Goal: Task Accomplishment & Management: Manage account settings

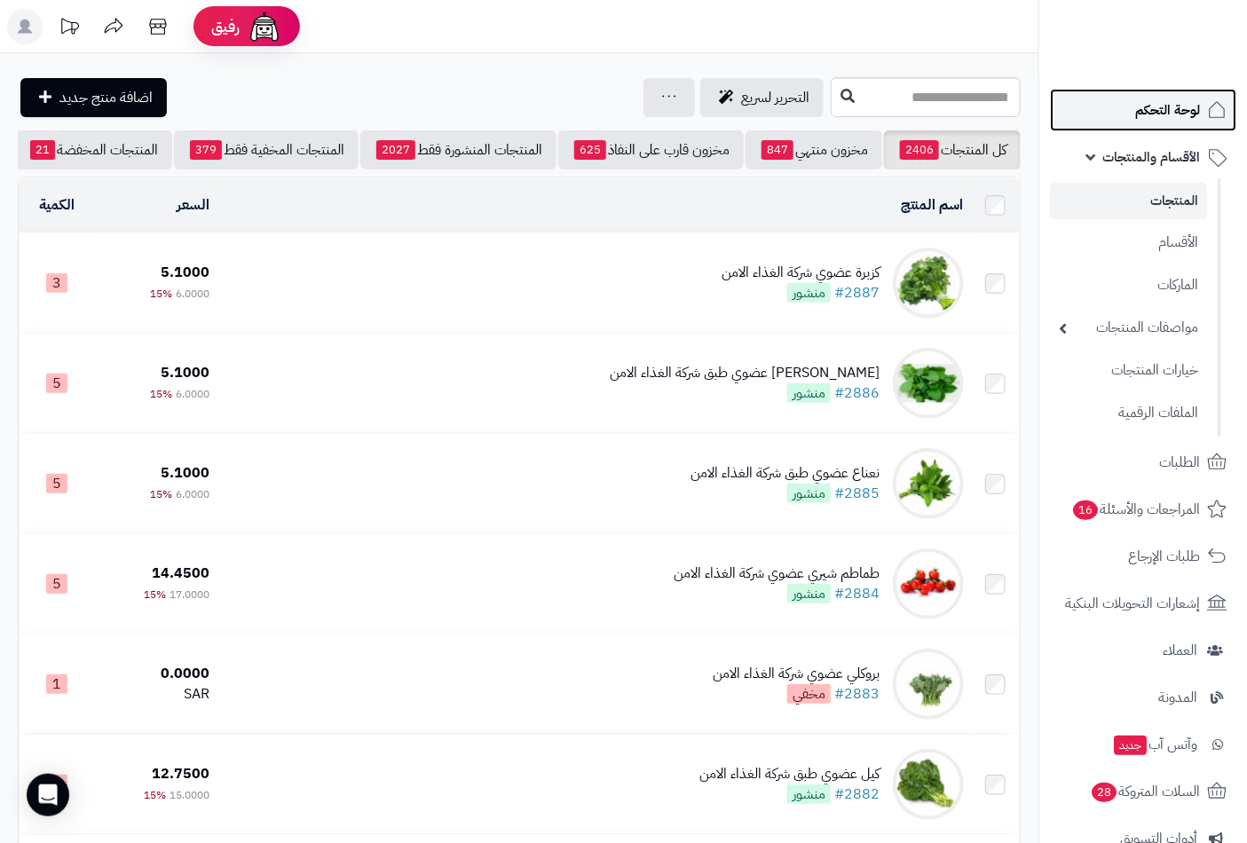
click at [1151, 112] on span "لوحة التحكم" at bounding box center [1167, 110] width 65 height 25
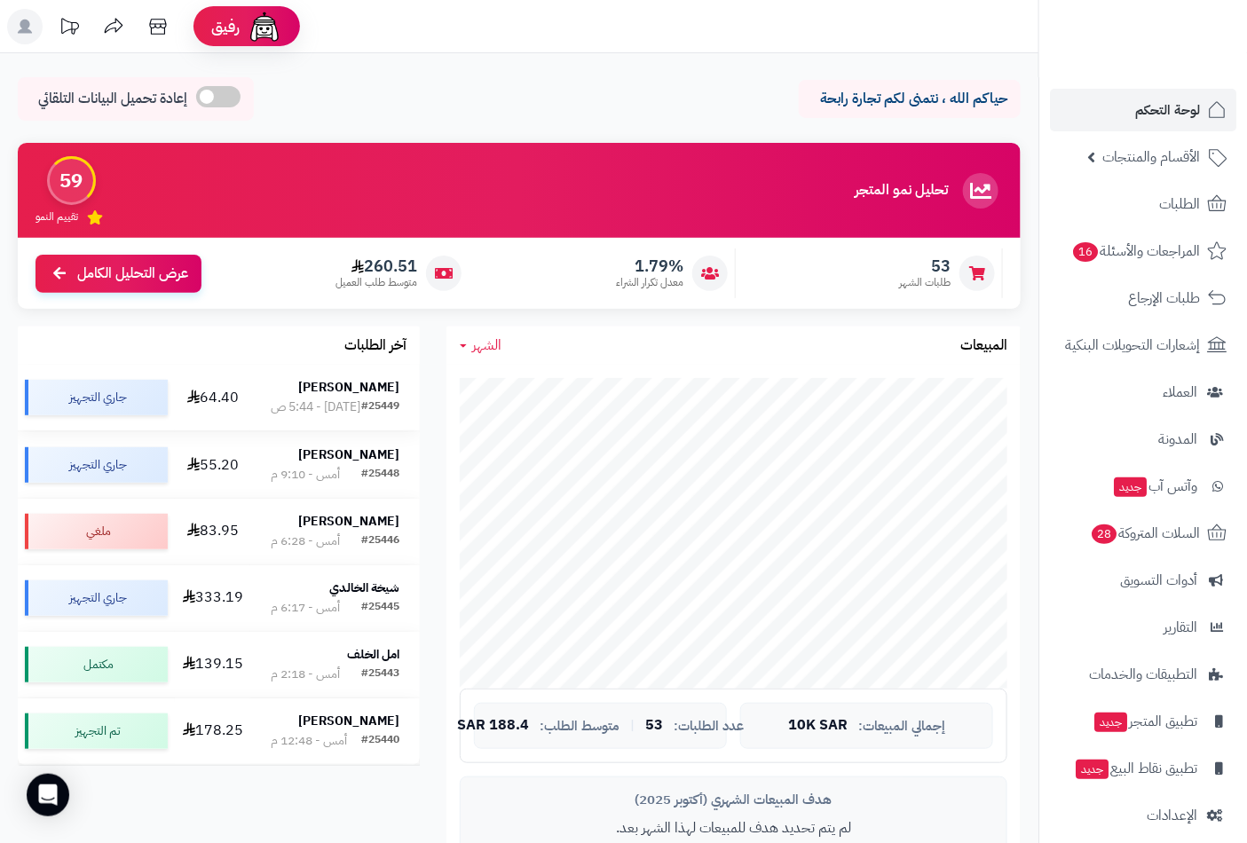
click at [342, 398] on div "[DATE] - 5:44 ص" at bounding box center [316, 407] width 90 height 18
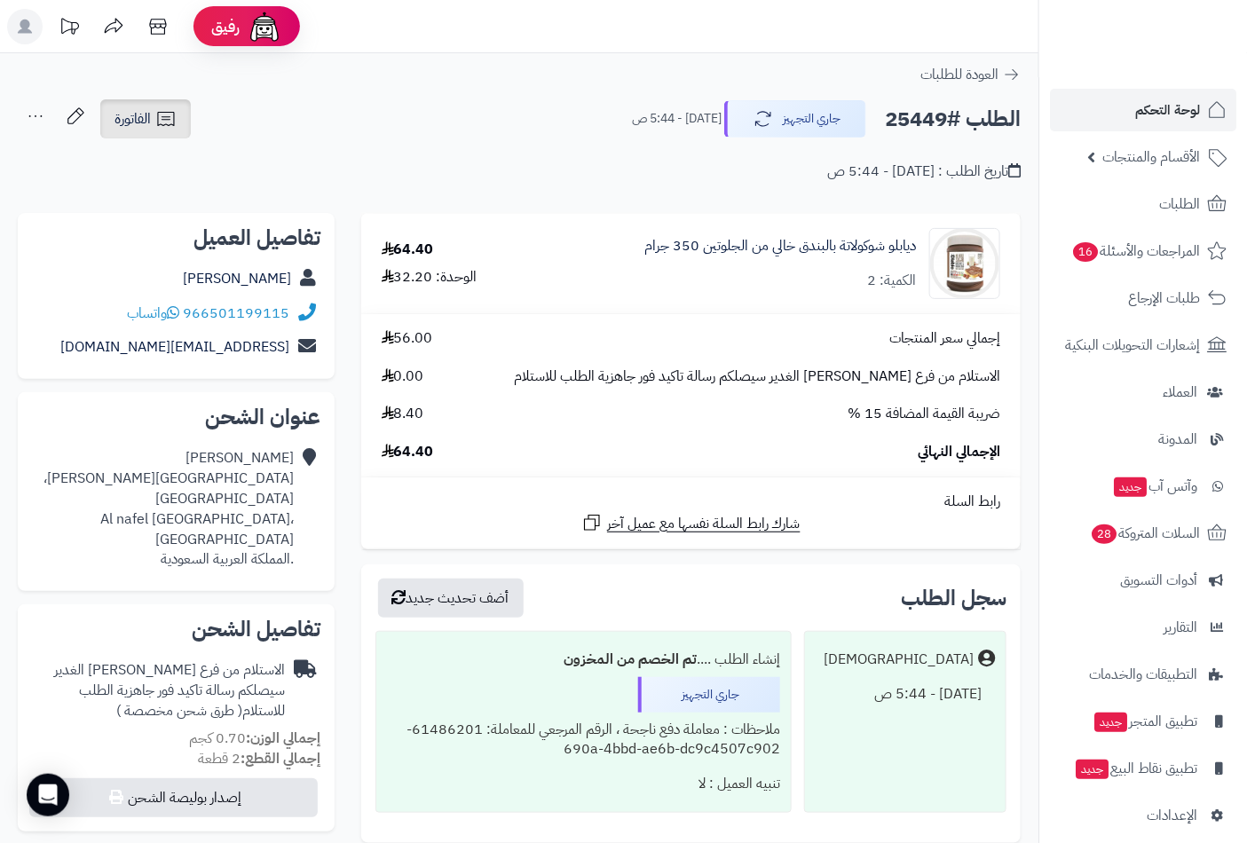
click at [158, 127] on icon at bounding box center [165, 118] width 21 height 21
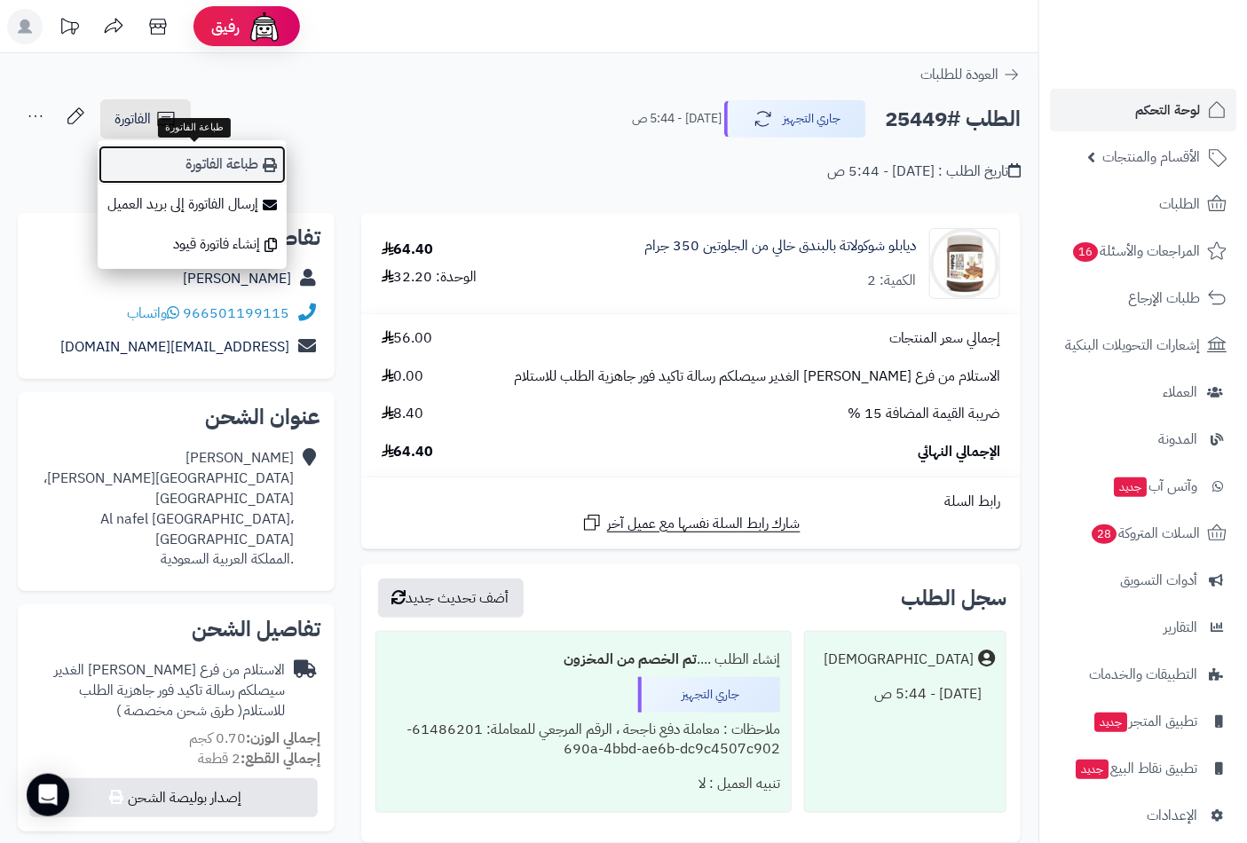
click at [201, 167] on link "طباعة الفاتورة" at bounding box center [192, 165] width 189 height 40
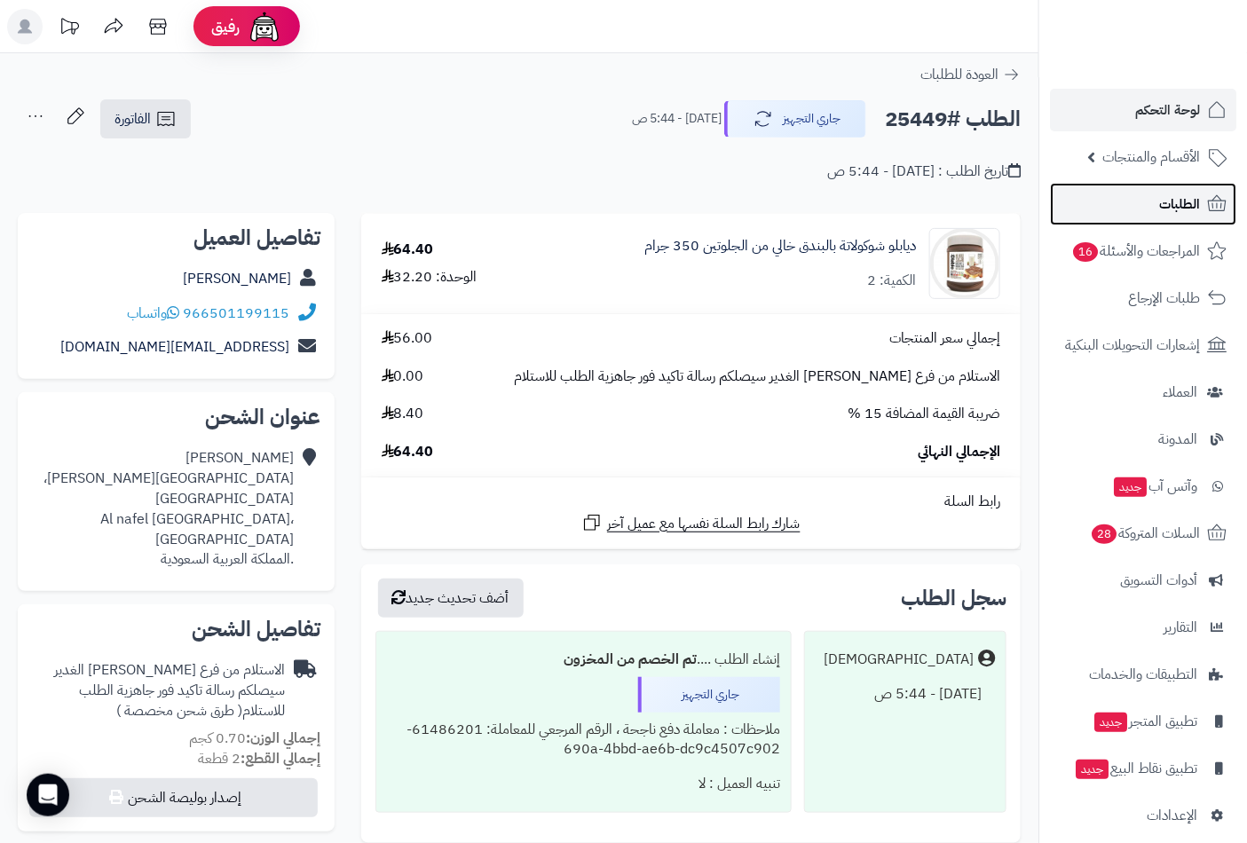
click at [1209, 198] on icon at bounding box center [1216, 203] width 21 height 21
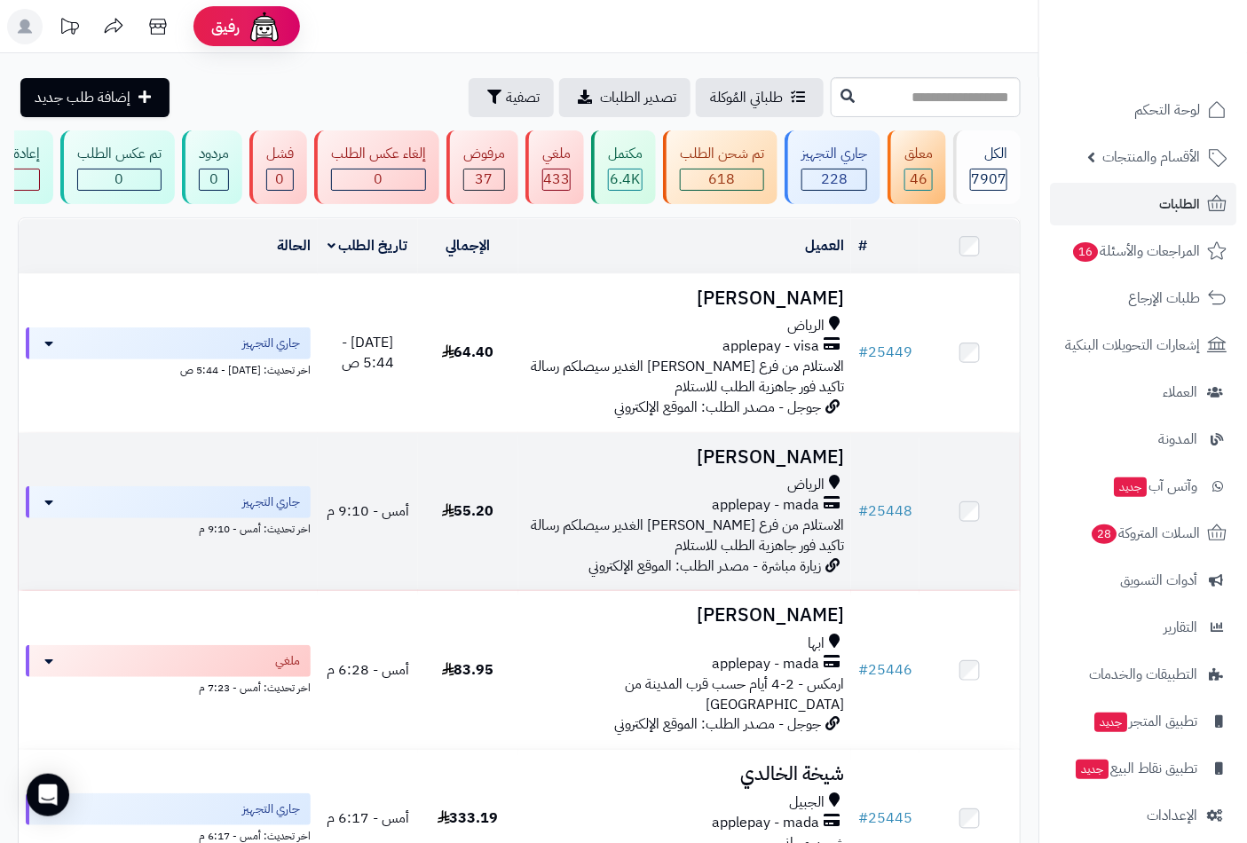
click at [823, 468] on h3 "عبدالكريم بن فهد" at bounding box center [684, 457] width 319 height 20
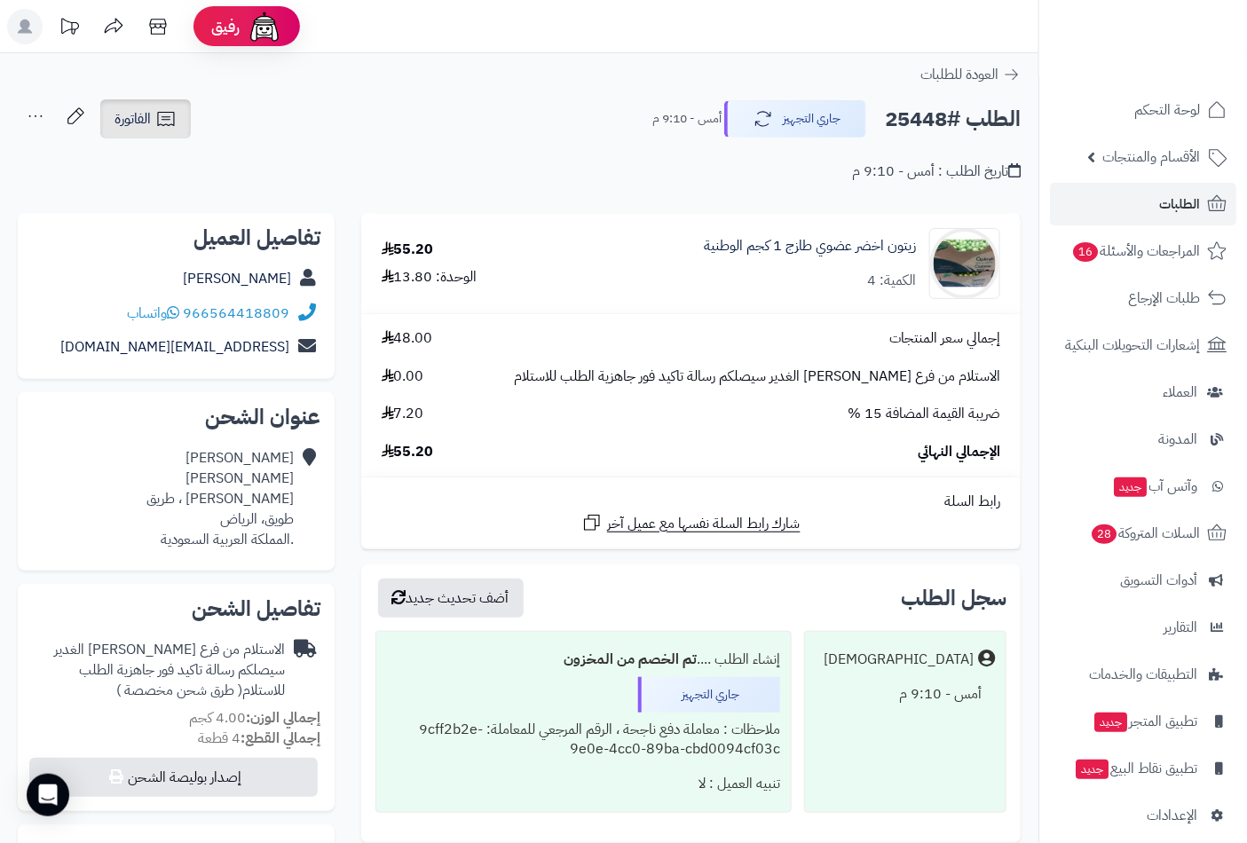
click at [149, 122] on span "الفاتورة" at bounding box center [132, 118] width 36 height 21
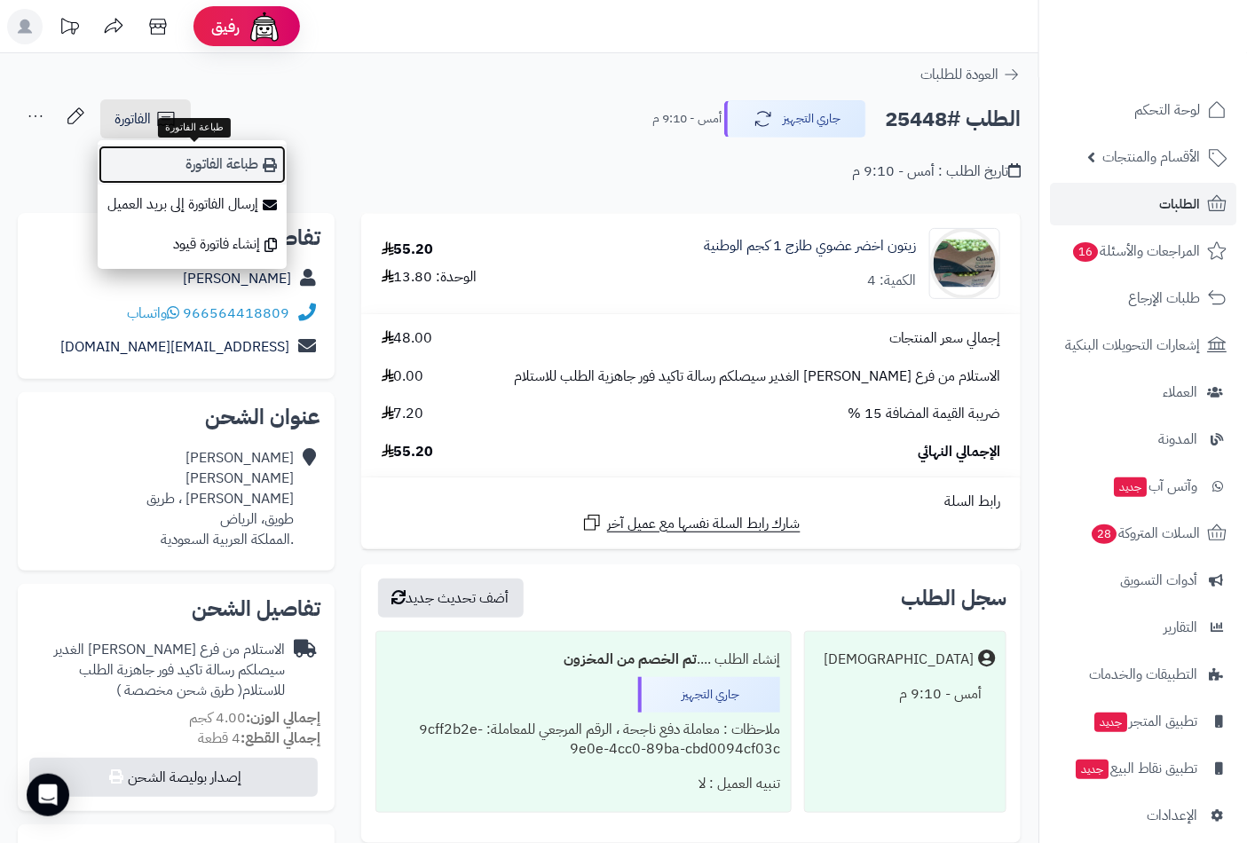
click at [249, 169] on link "طباعة الفاتورة" at bounding box center [192, 165] width 189 height 40
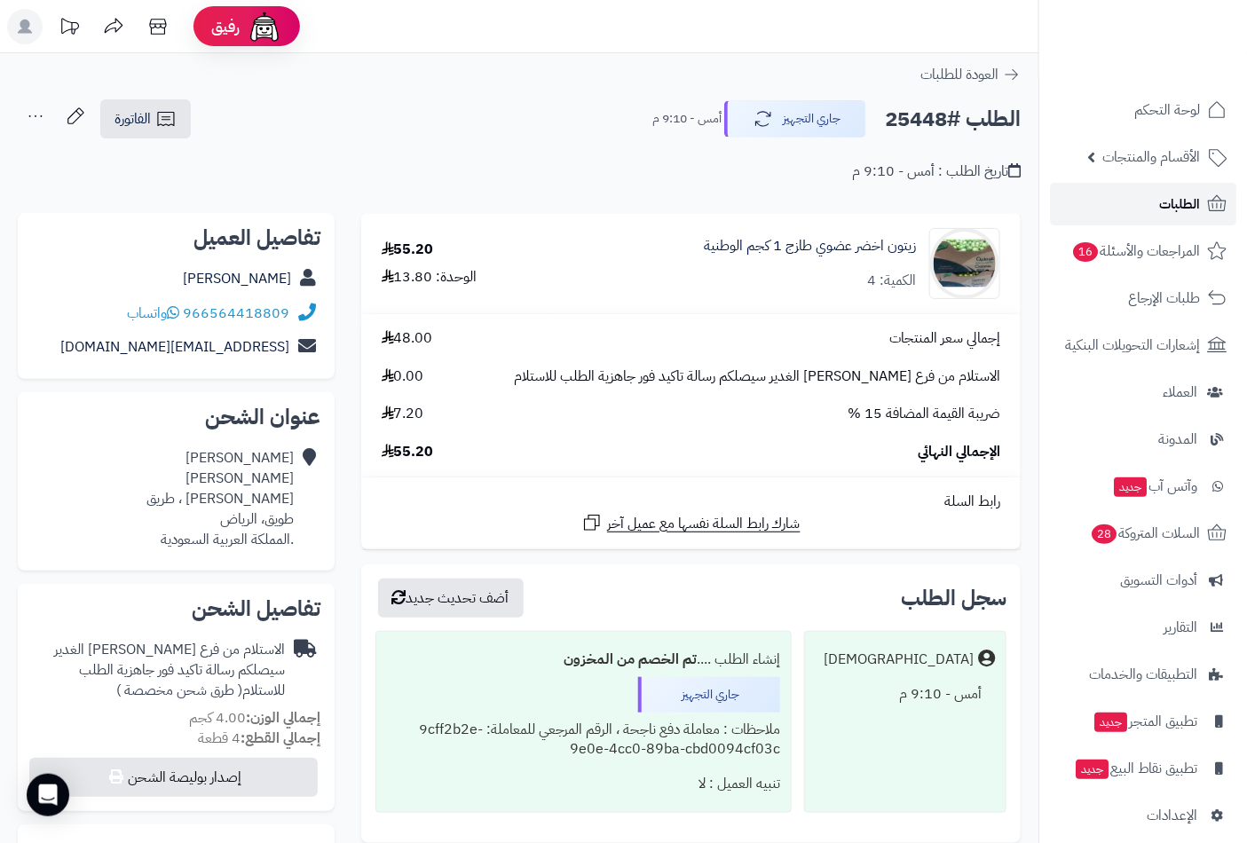
click at [1158, 198] on link "الطلبات" at bounding box center [1143, 204] width 186 height 43
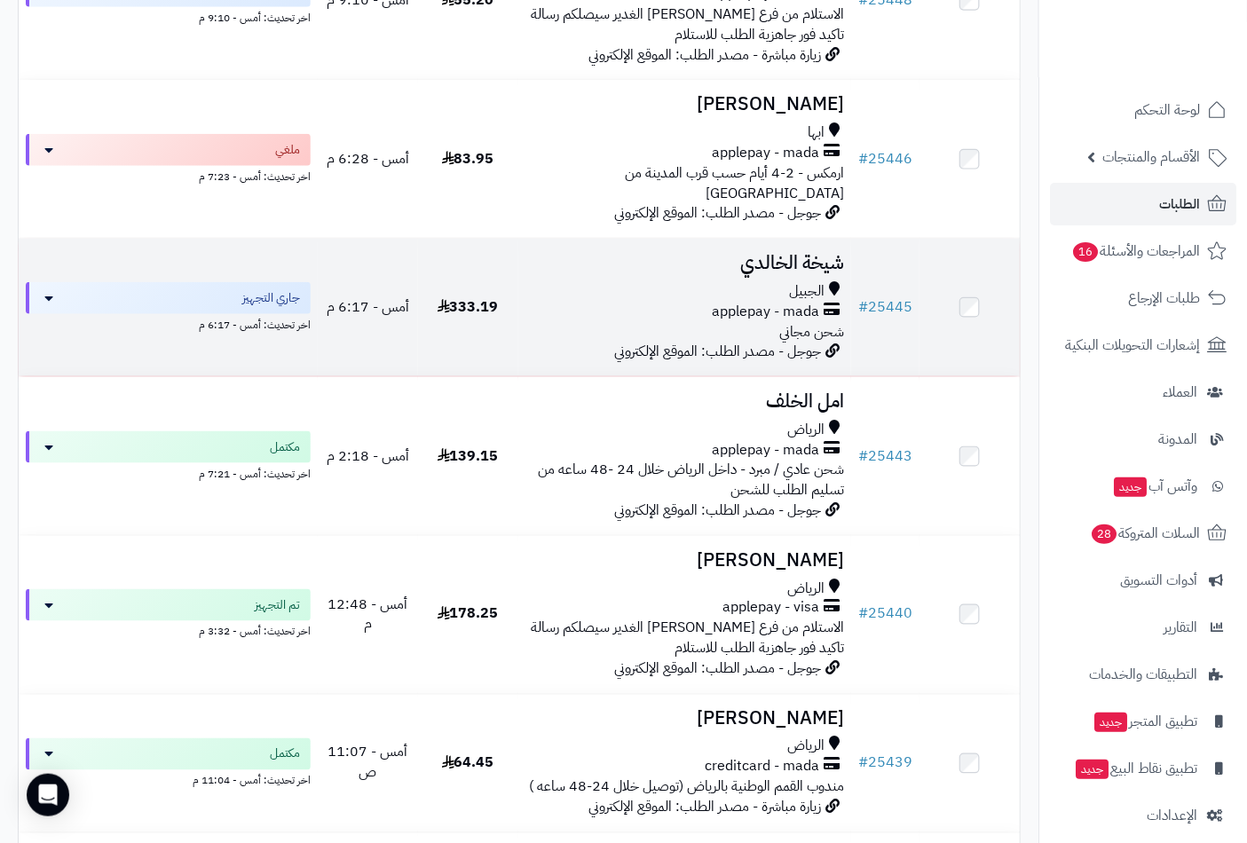
scroll to position [739, 0]
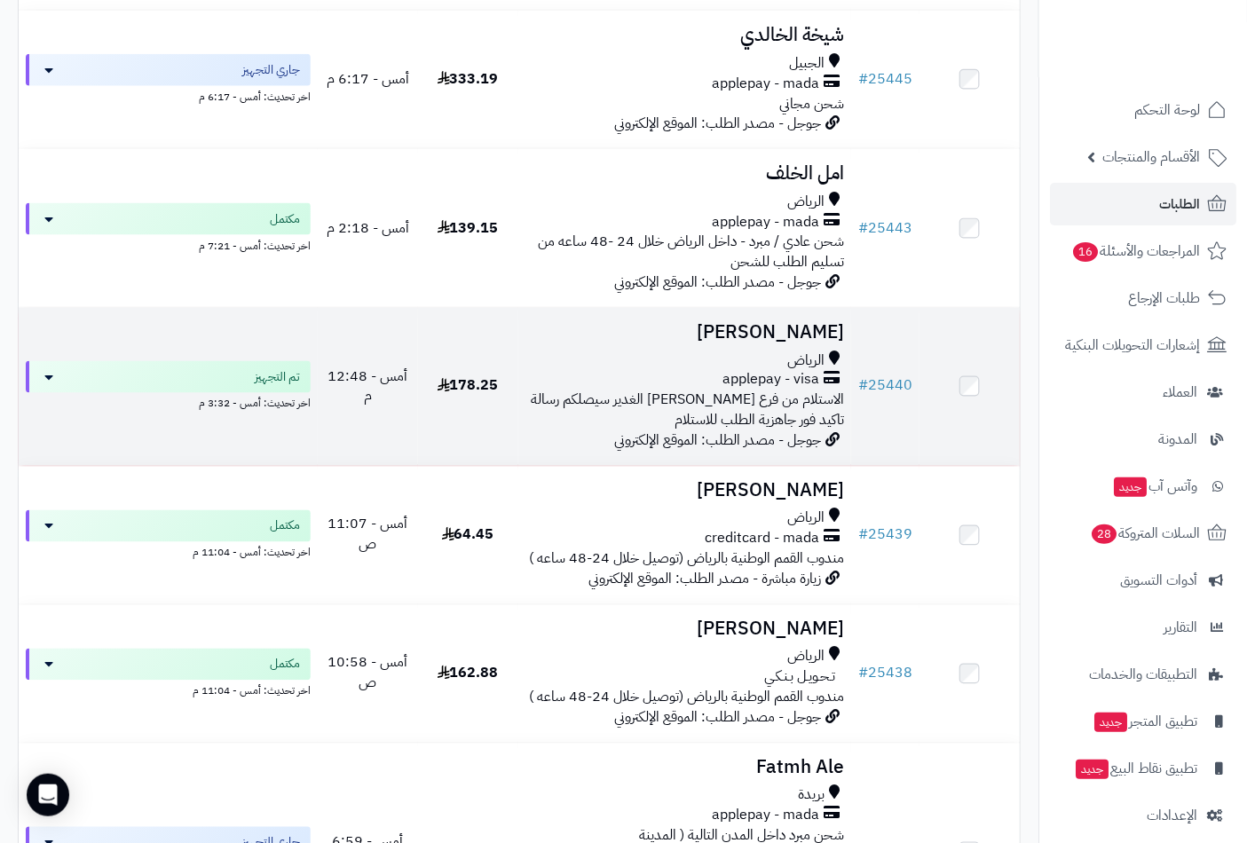
click at [680, 373] on div "applepay - visa" at bounding box center [684, 380] width 319 height 20
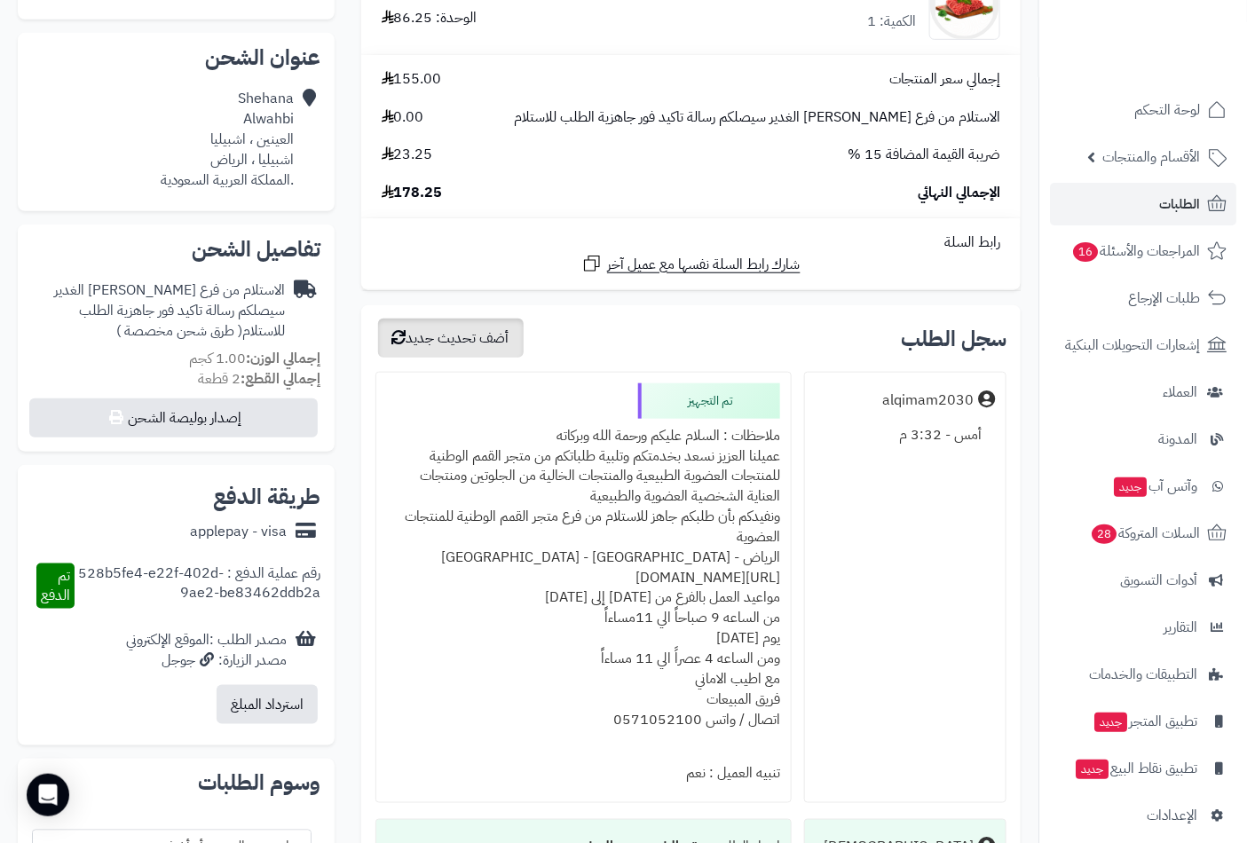
scroll to position [411, 0]
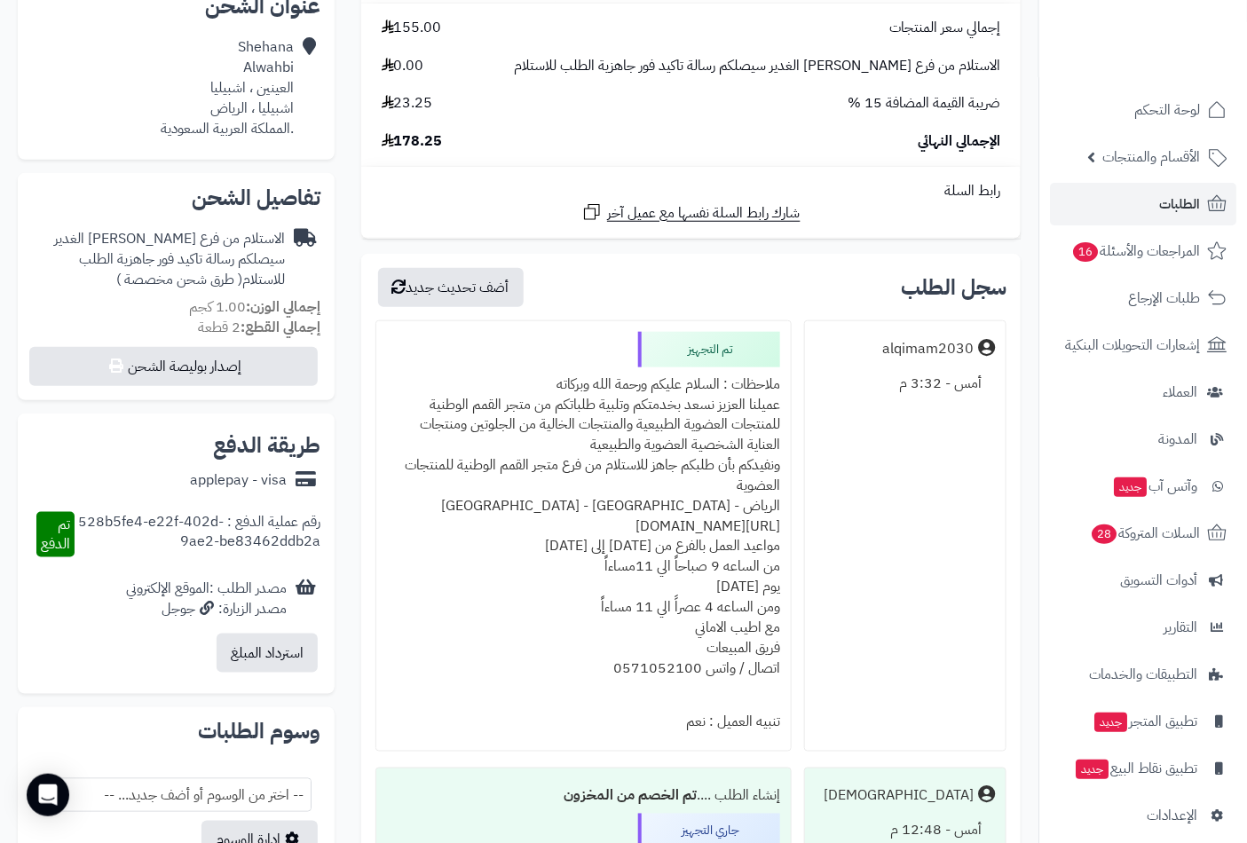
click at [715, 382] on div "ملاحظات : السلام عليكم ورحمة الله وبركاته عميلنا العزيز نسعد بخدمتكم وتلبية طلب…" at bounding box center [583, 536] width 393 height 339
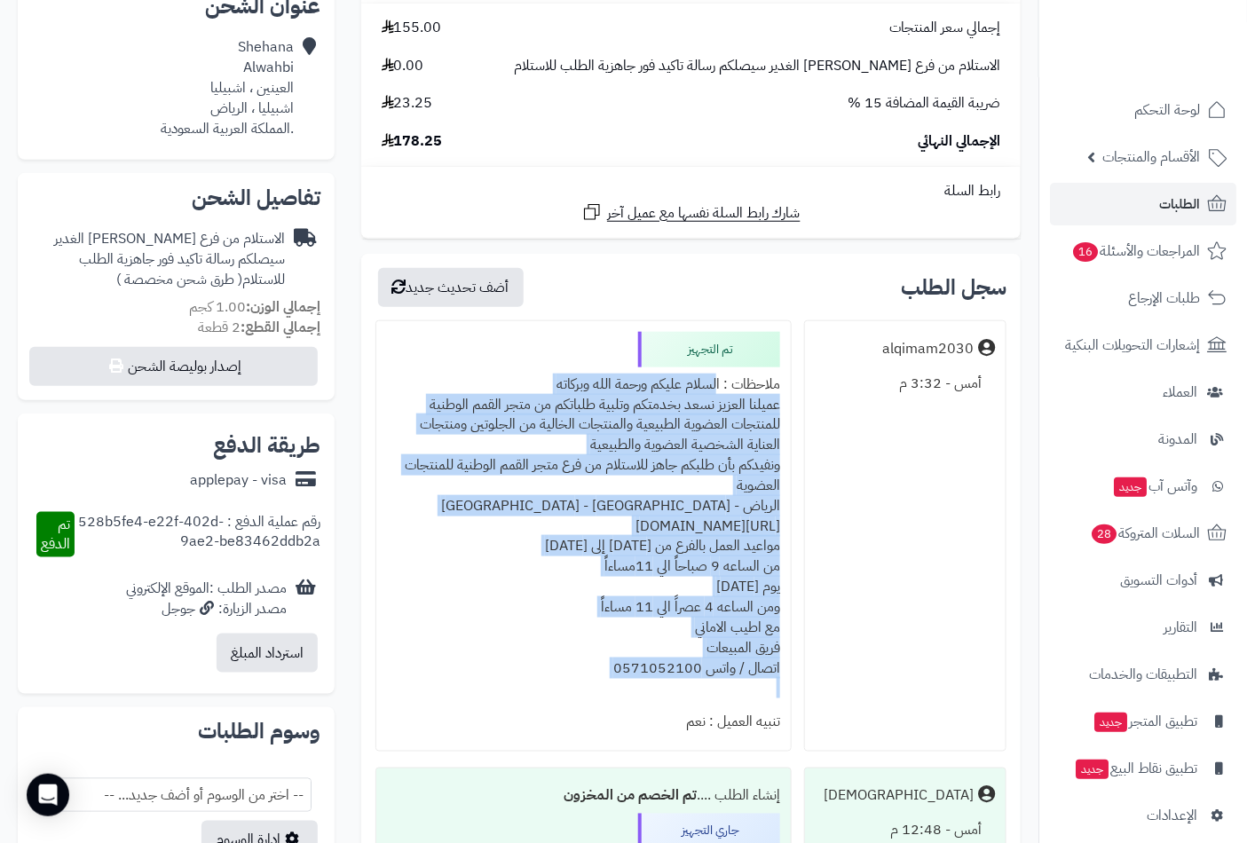
drag, startPoint x: 714, startPoint y: 382, endPoint x: 547, endPoint y: 680, distance: 342.1
click at [547, 680] on div "ملاحظات : السلام عليكم ورحمة الله وبركاته عميلنا العزيز نسعد بخدمتكم وتلبية طلب…" at bounding box center [583, 536] width 393 height 339
copy div "السلام عليكم ورحمة الله وبركاته عميلنا العزيز نسعد بخدمتكم وتلبية طلباتكم من مت…"
click at [1168, 200] on span "الطلبات" at bounding box center [1179, 204] width 41 height 25
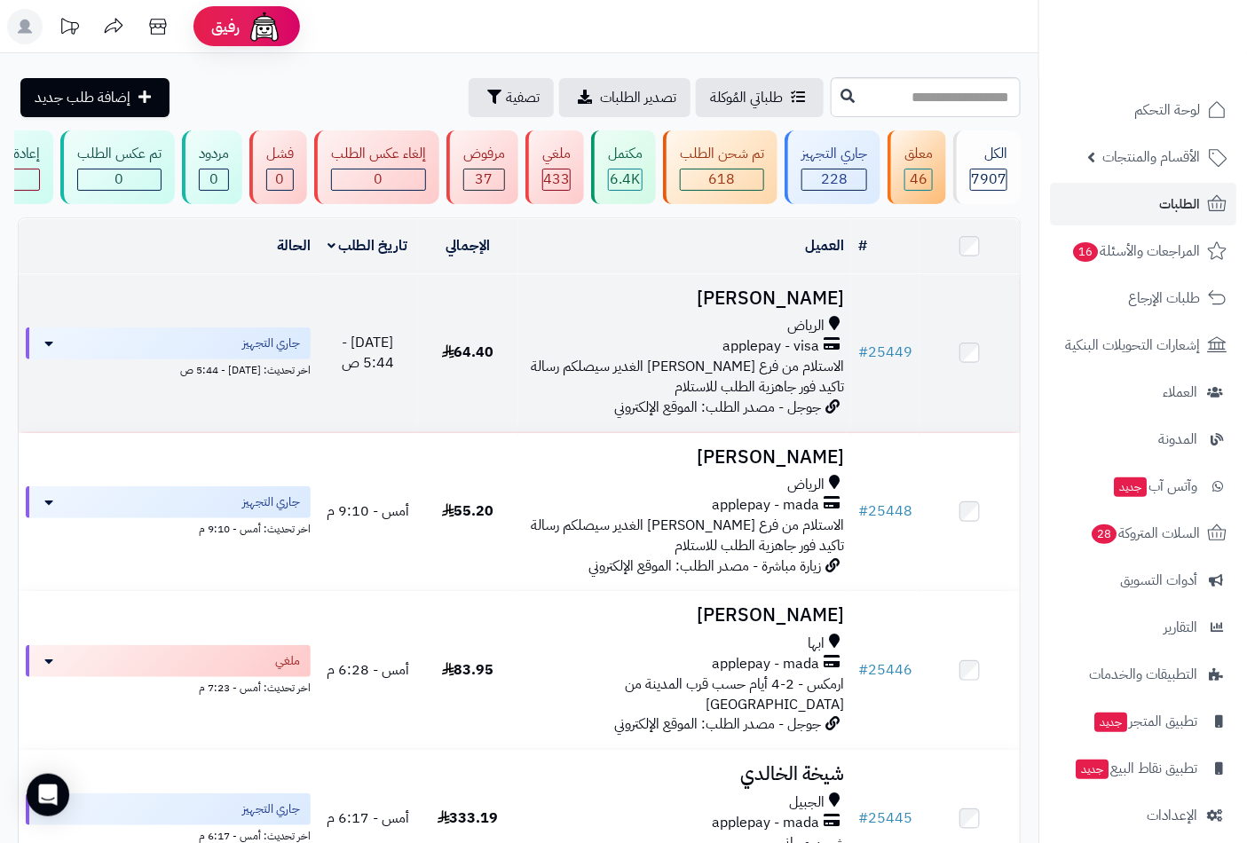
click at [769, 336] on div "الرياض" at bounding box center [684, 326] width 319 height 20
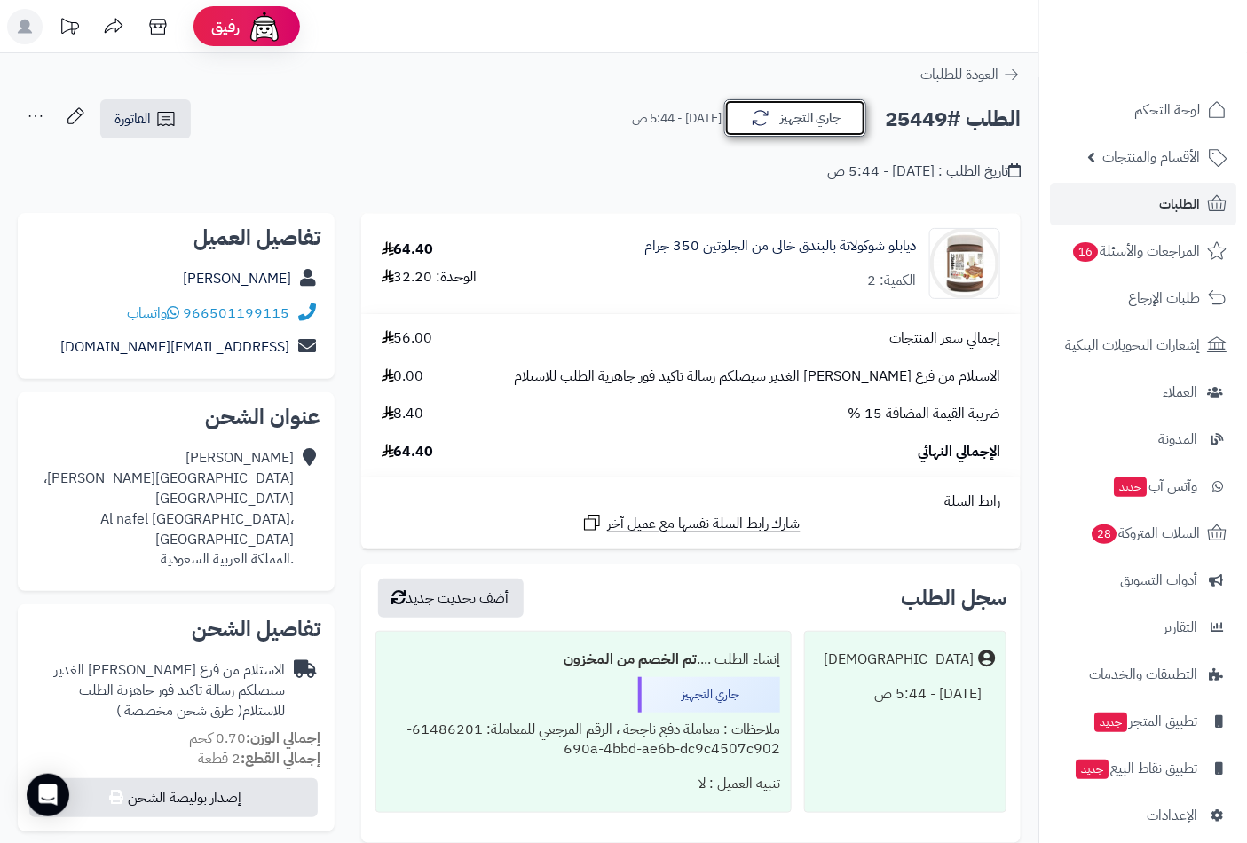
click at [815, 118] on button "جاري التجهيز" at bounding box center [795, 117] width 142 height 37
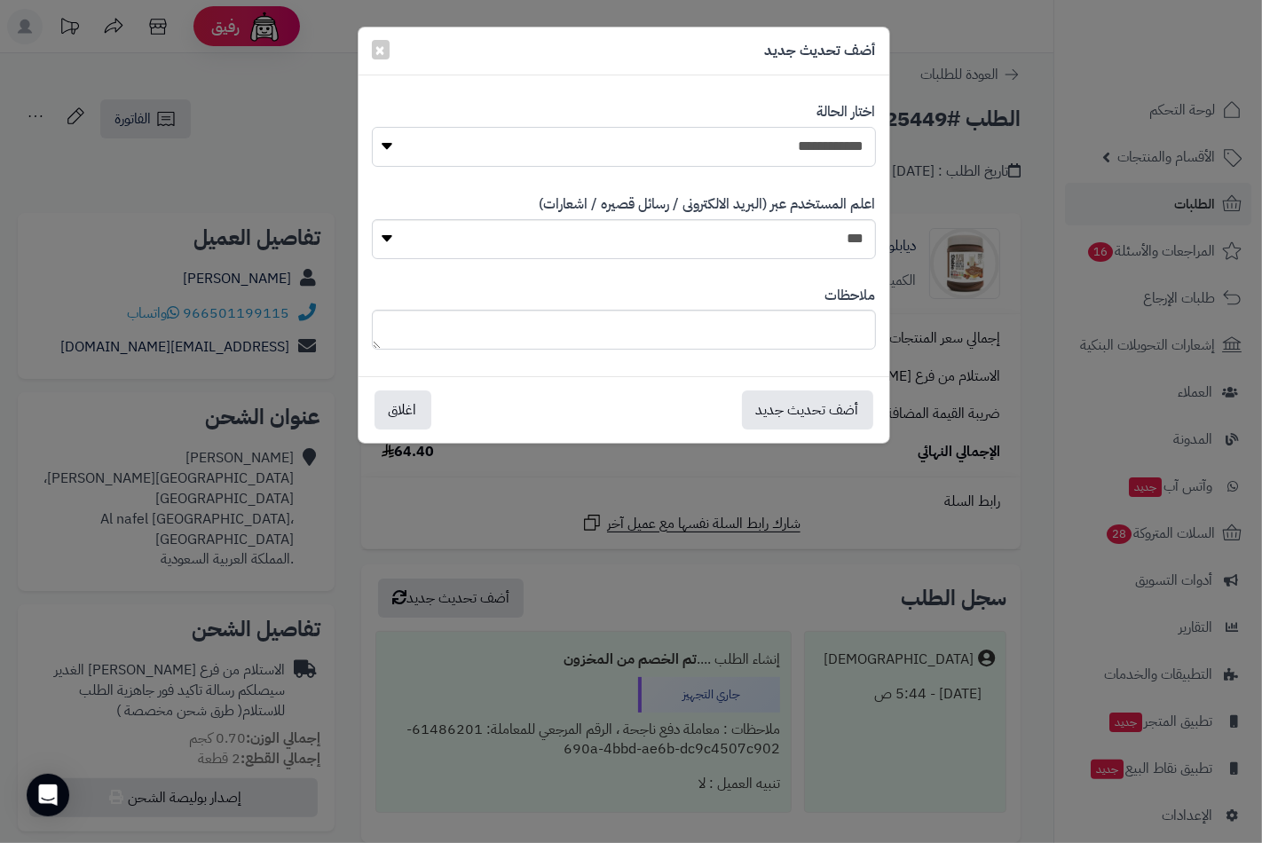
drag, startPoint x: 840, startPoint y: 147, endPoint x: 840, endPoint y: 160, distance: 12.4
click at [840, 147] on select "**********" at bounding box center [624, 147] width 504 height 40
select select "*"
click at [372, 127] on select "**********" at bounding box center [624, 147] width 504 height 40
paste textarea "**********"
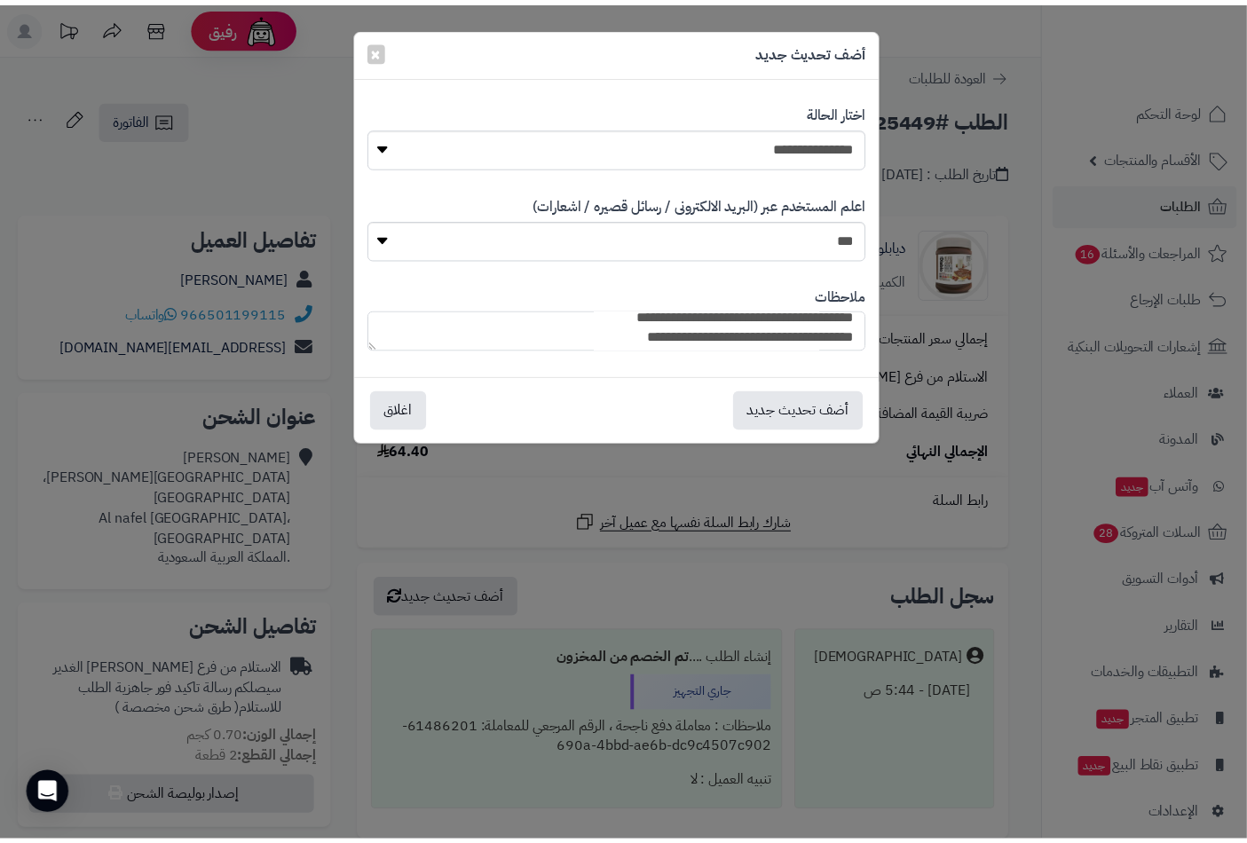
scroll to position [109, 0]
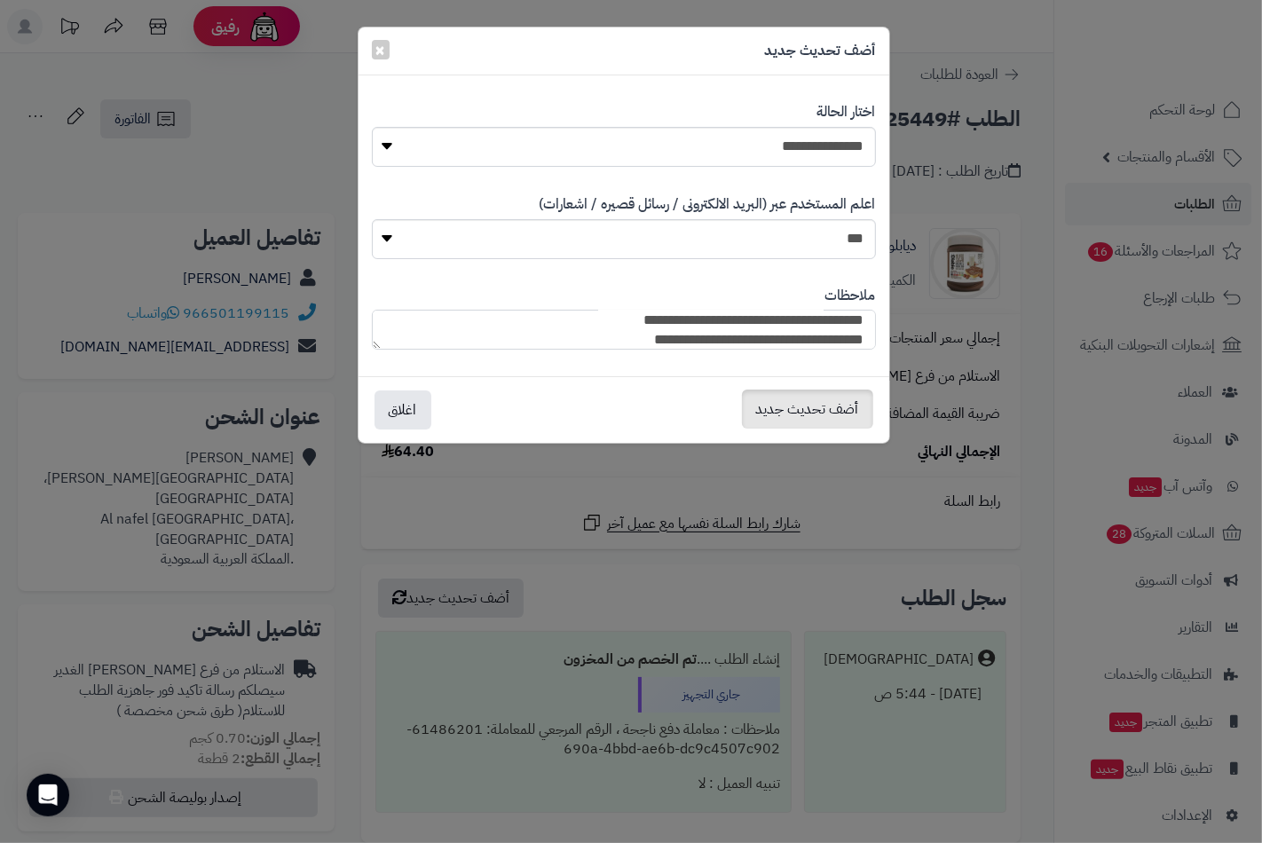
type textarea "**********"
click at [831, 402] on button "أضف تحديث جديد" at bounding box center [807, 409] width 131 height 39
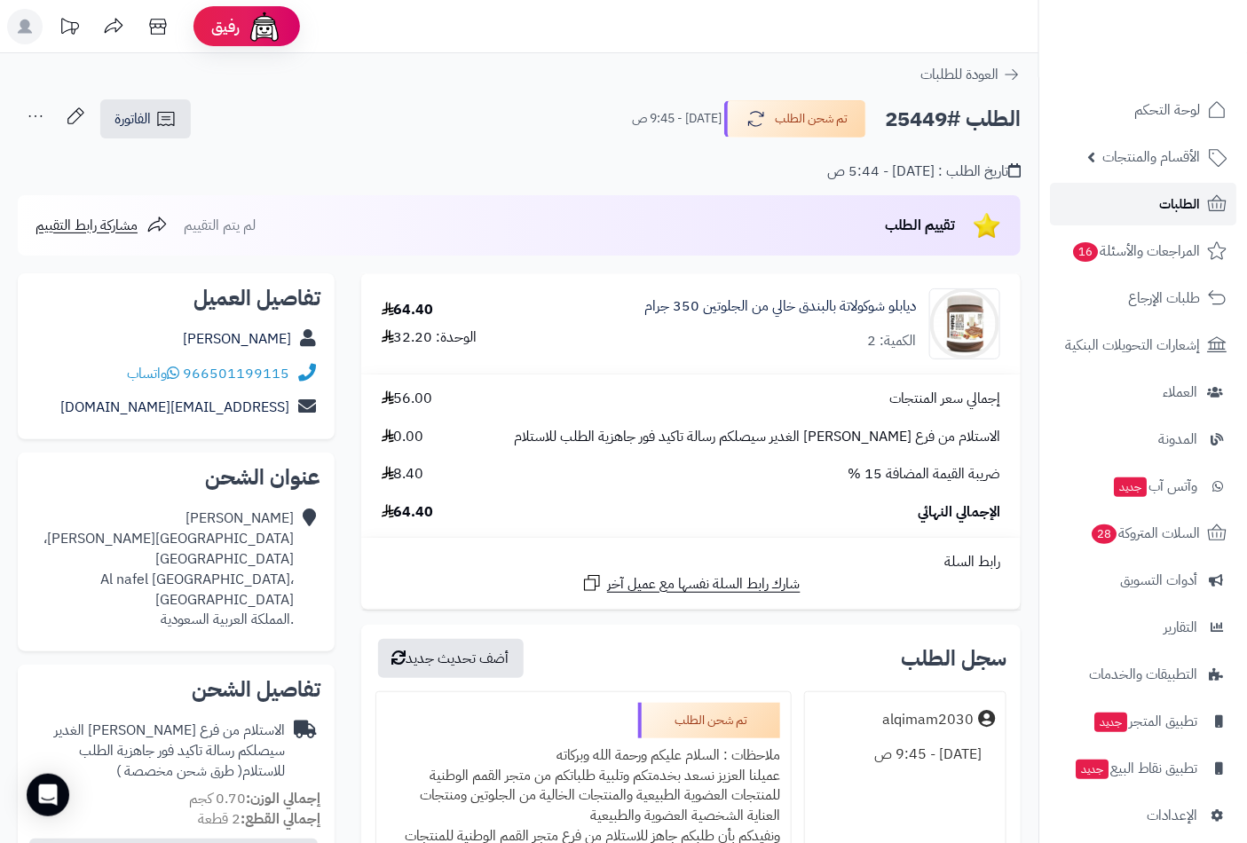
click at [1184, 200] on span "الطلبات" at bounding box center [1179, 204] width 41 height 25
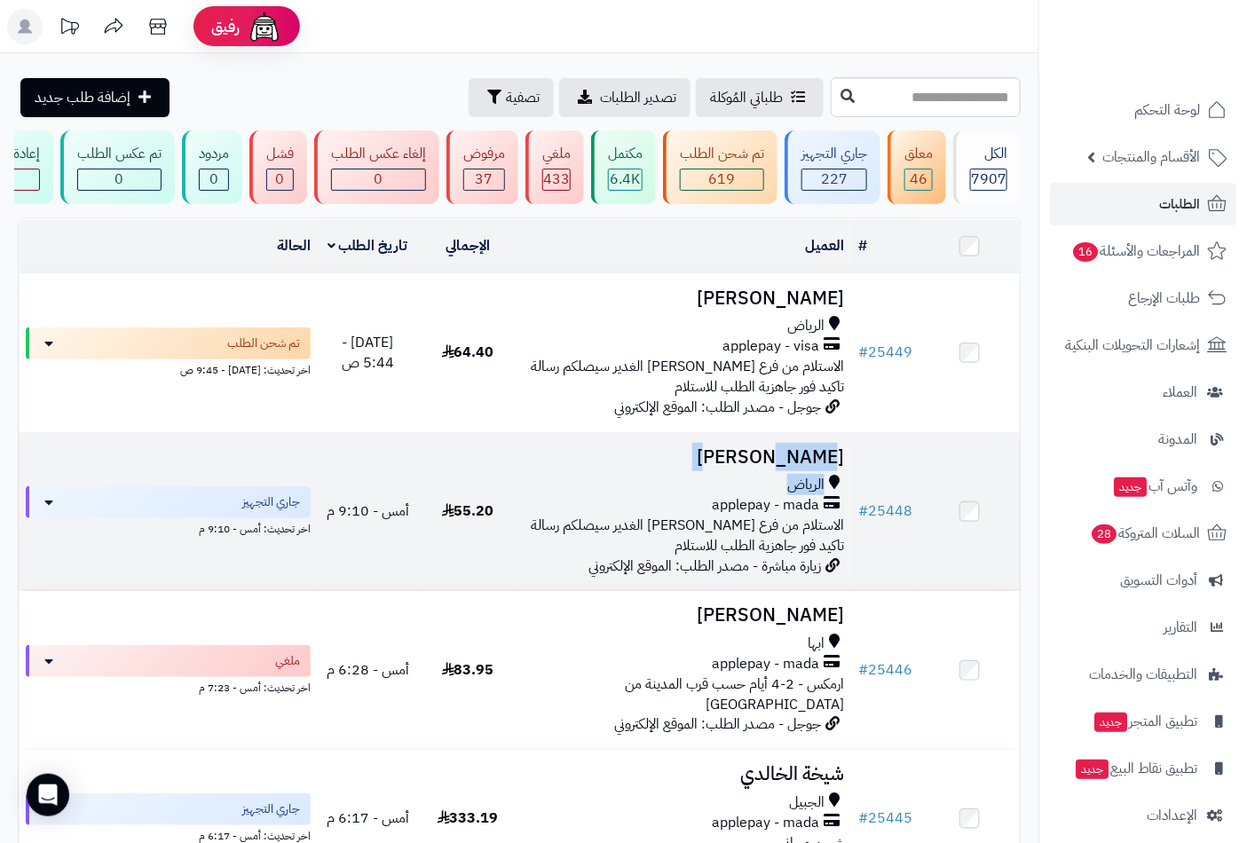
click at [796, 482] on td "[PERSON_NAME] applepay - mada الاستلام من فرع [PERSON_NAME] الغدير سيصلكم رسالة…" at bounding box center [685, 512] width 334 height 158
click at [821, 468] on h3 "عبدالكريم بن فهد" at bounding box center [684, 457] width 319 height 20
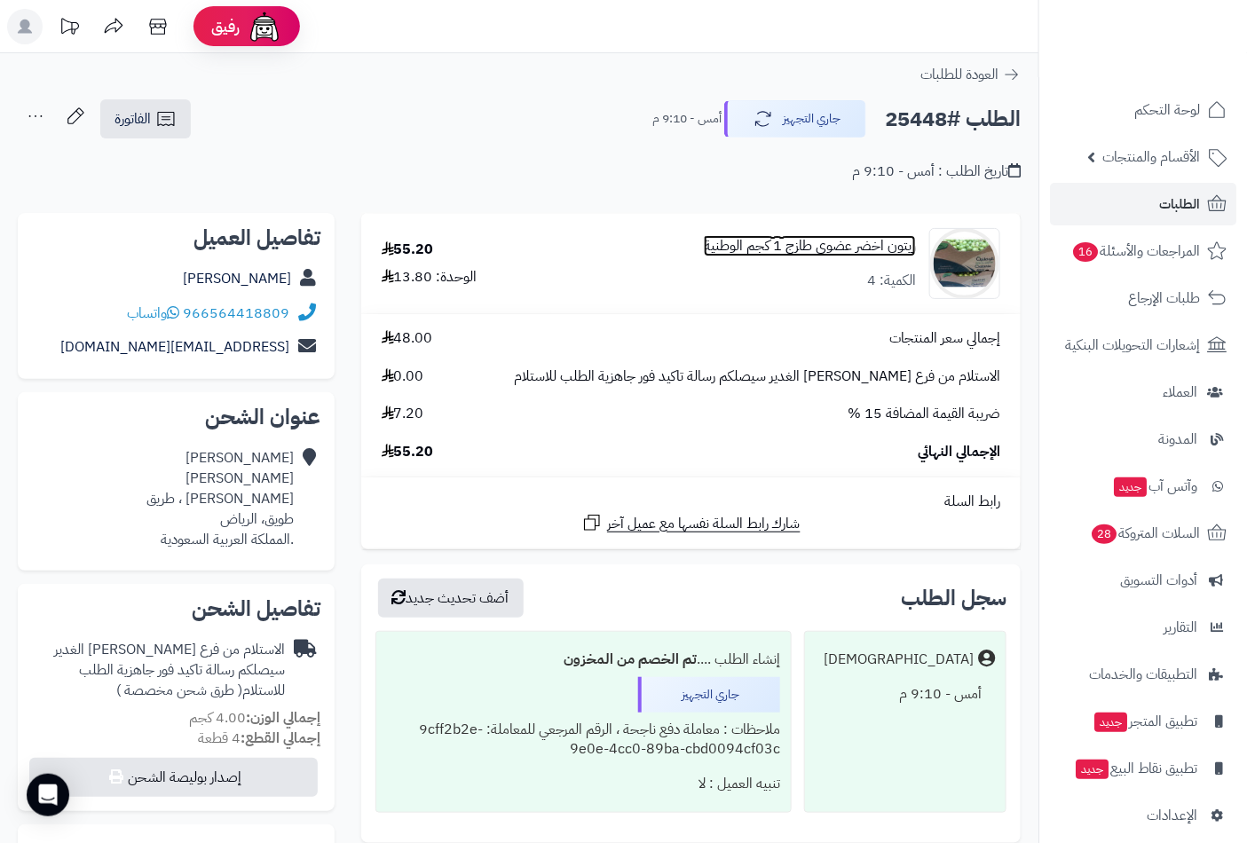
click at [823, 243] on link "زيتون اخضر عضوي طازج 1 كجم الوطنية" at bounding box center [810, 246] width 212 height 20
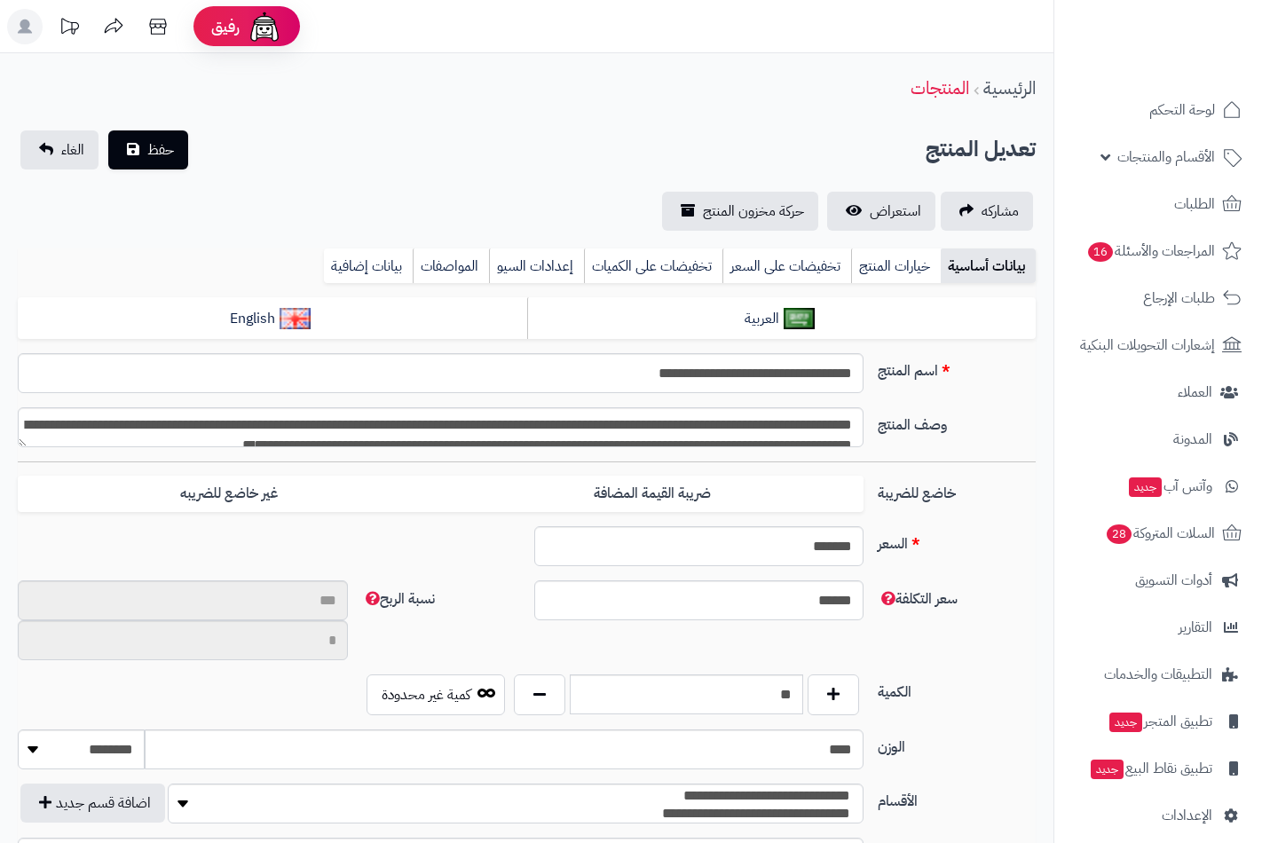
type input "**"
type input "*********"
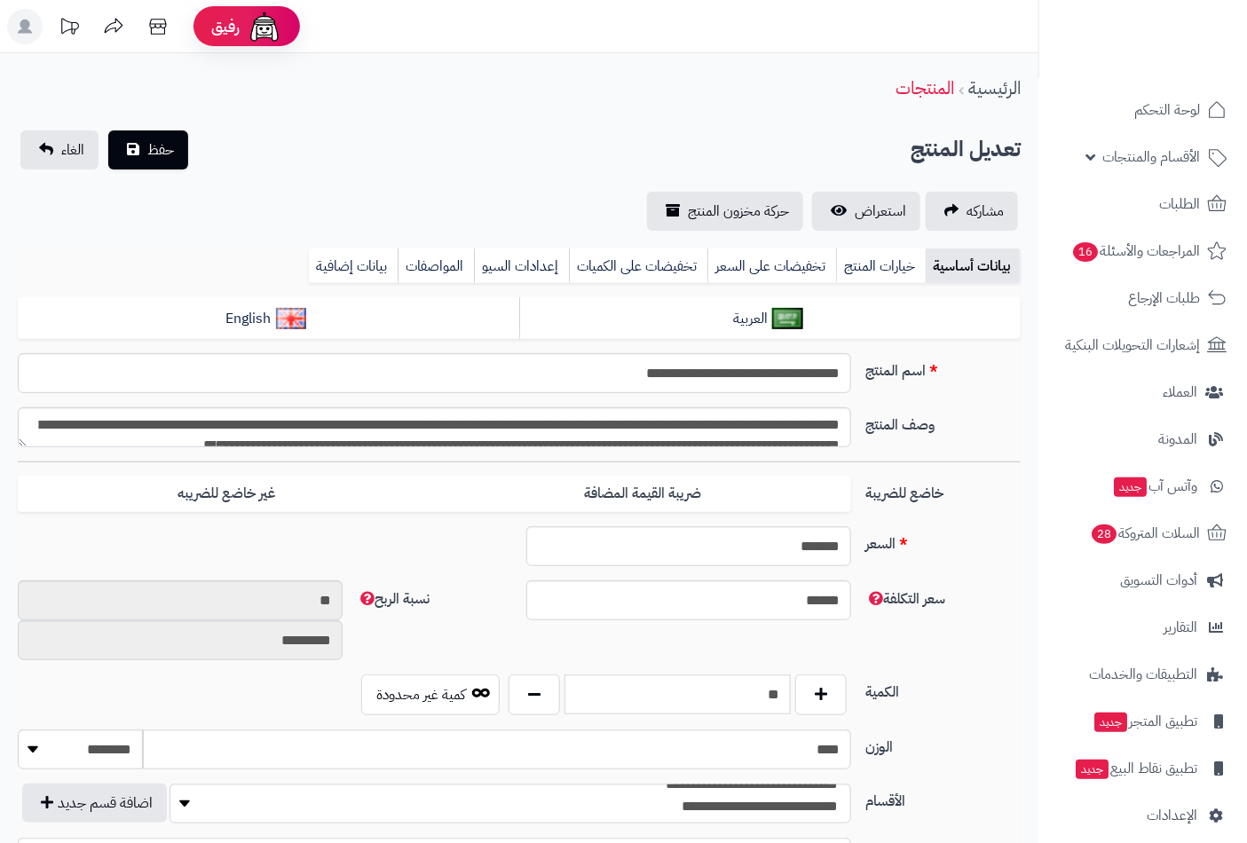
type input "*****"
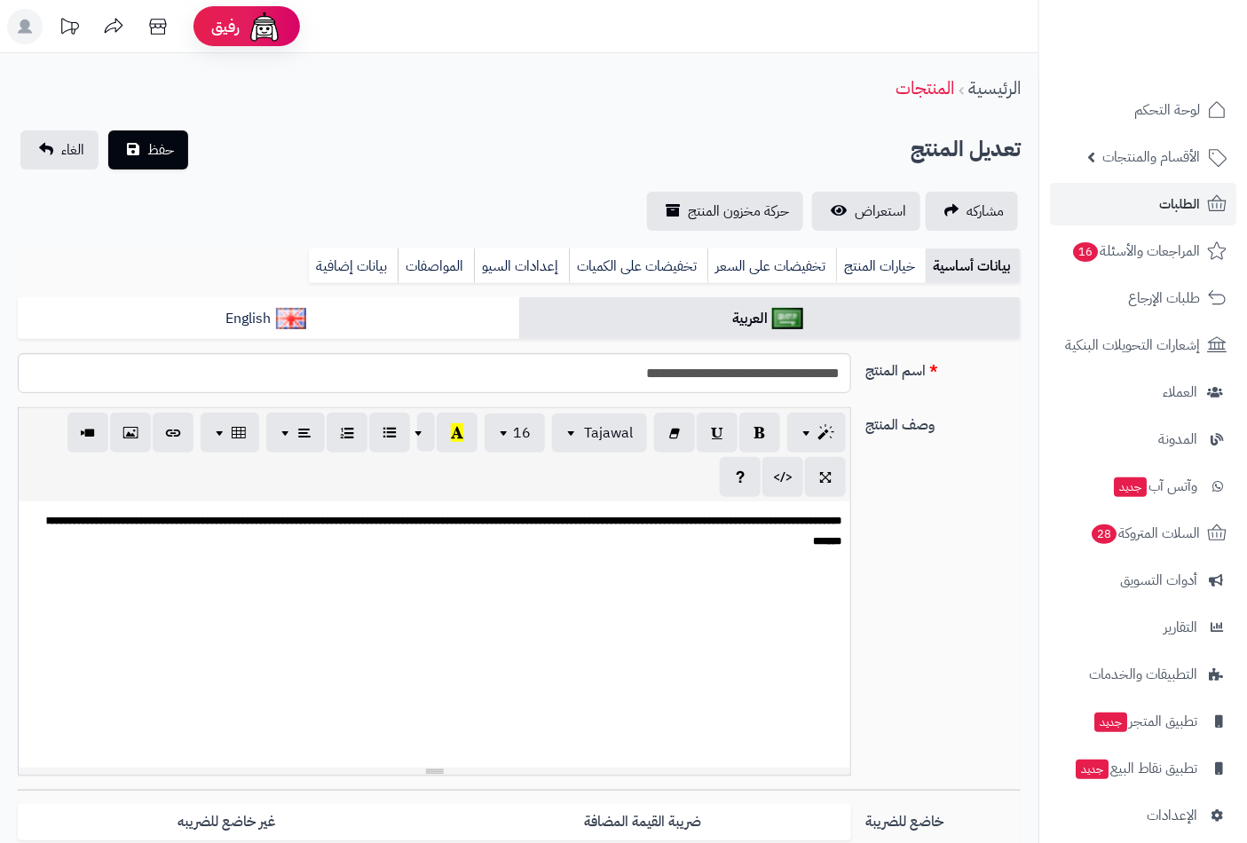
type input "*****"
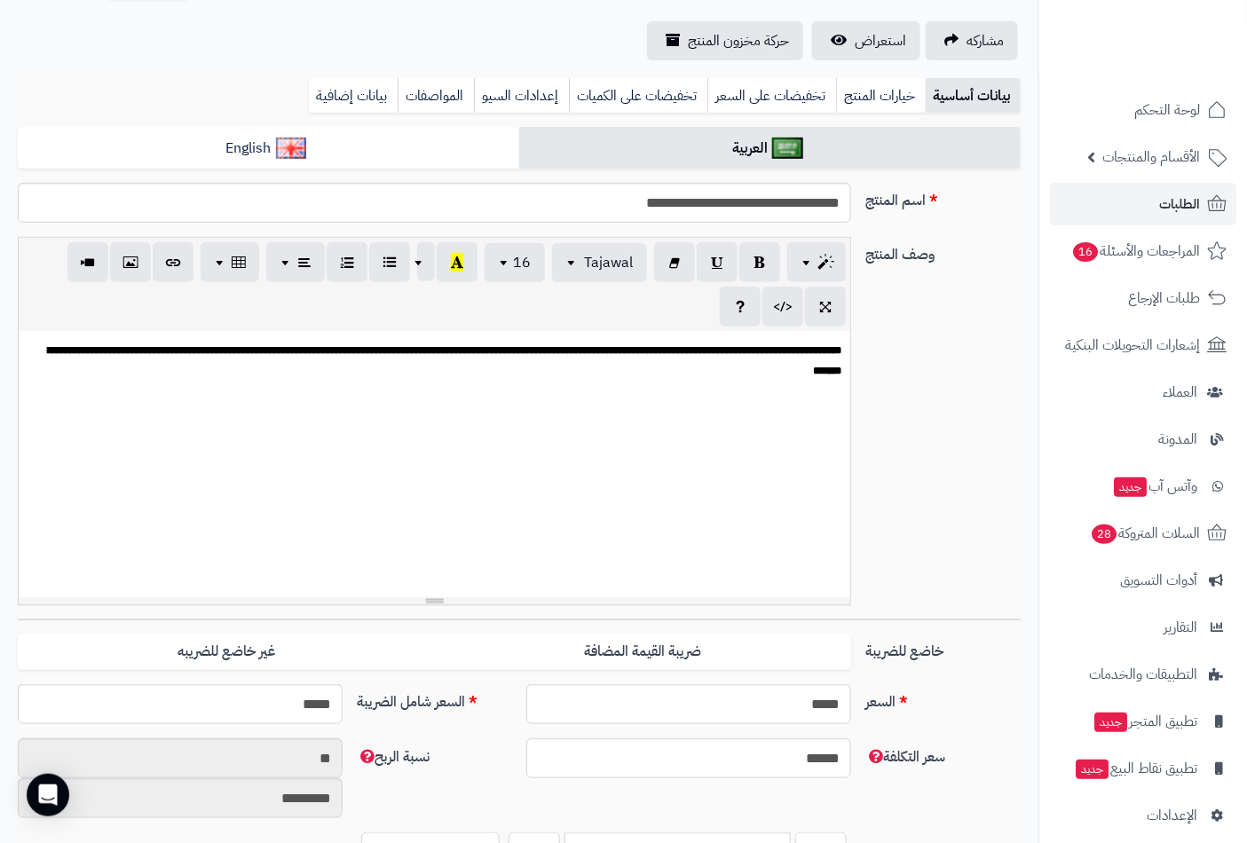
scroll to position [411, 0]
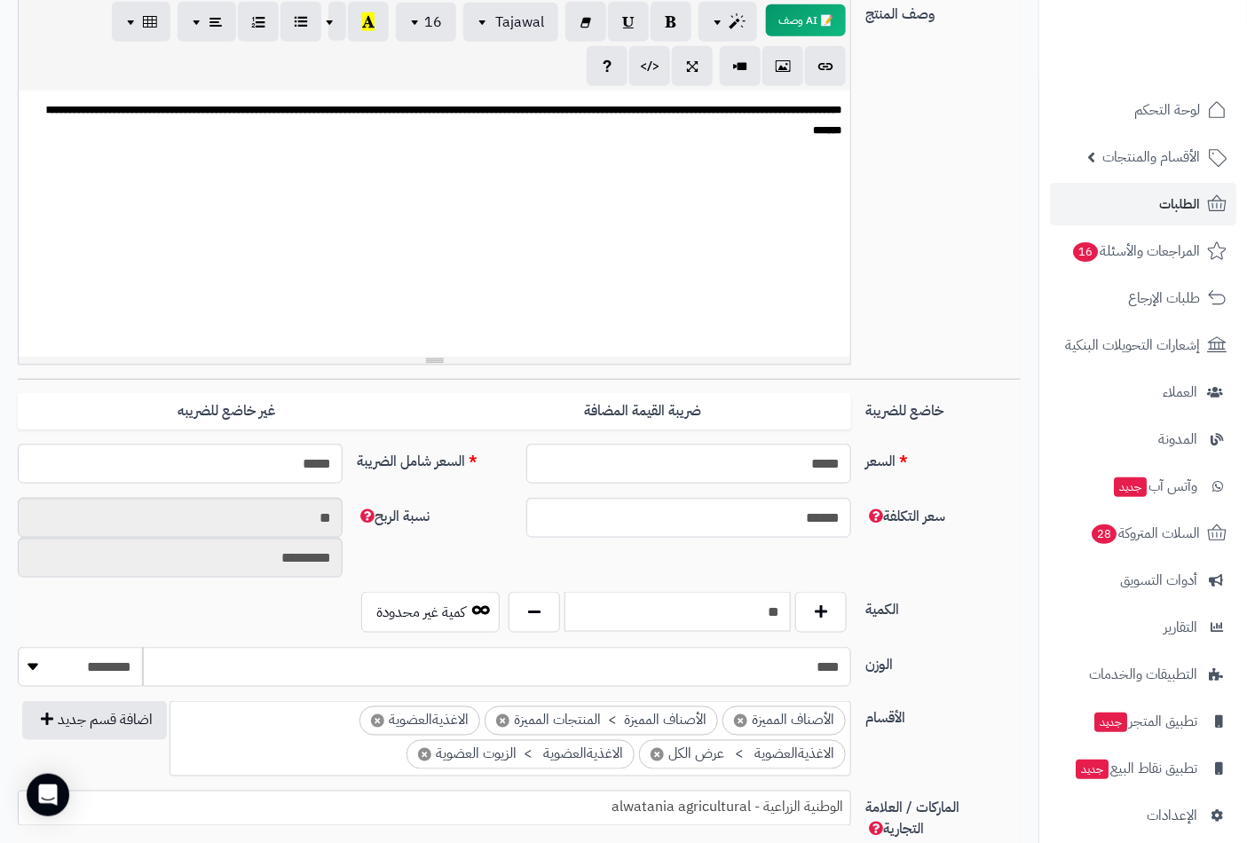
drag, startPoint x: 744, startPoint y: 598, endPoint x: 857, endPoint y: 599, distance: 113.6
click at [857, 599] on div "** كمية غير محدودة" at bounding box center [604, 612] width 508 height 41
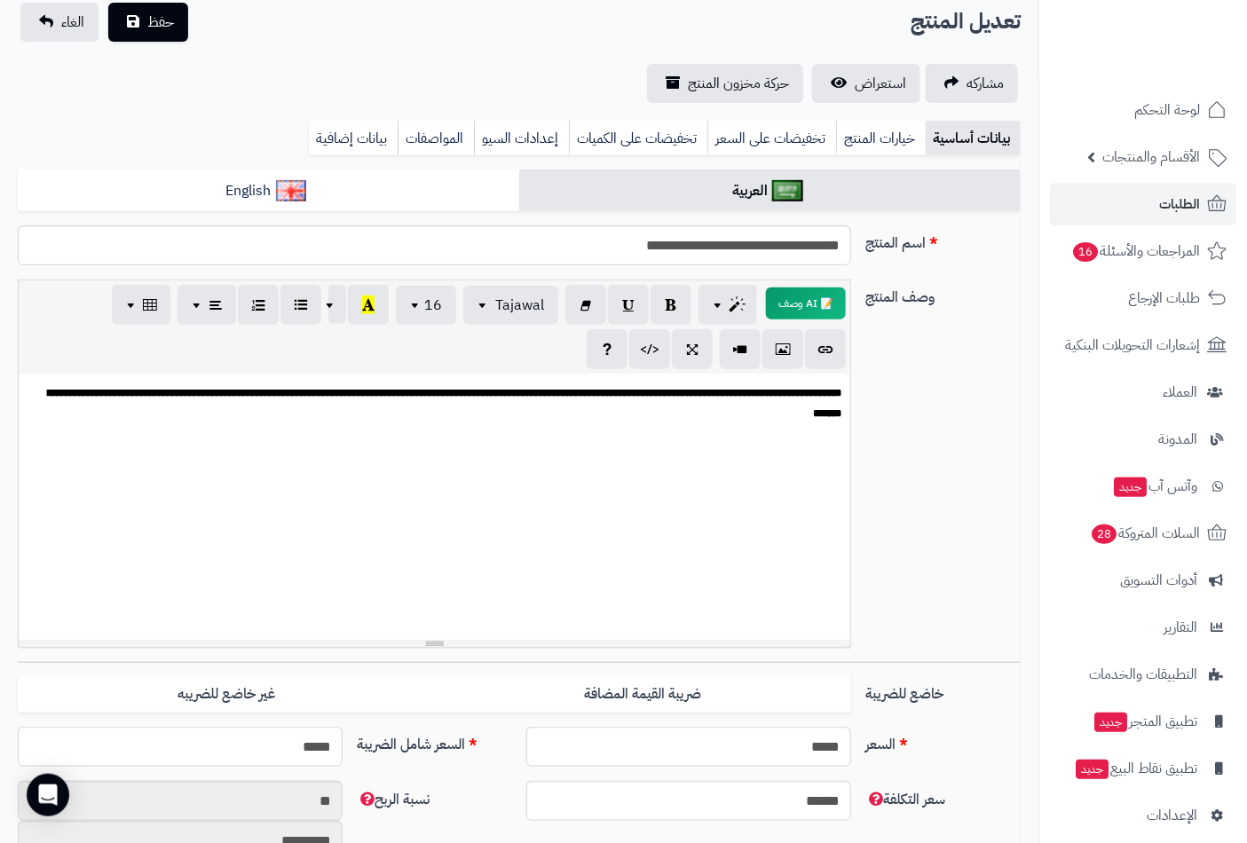
scroll to position [82, 0]
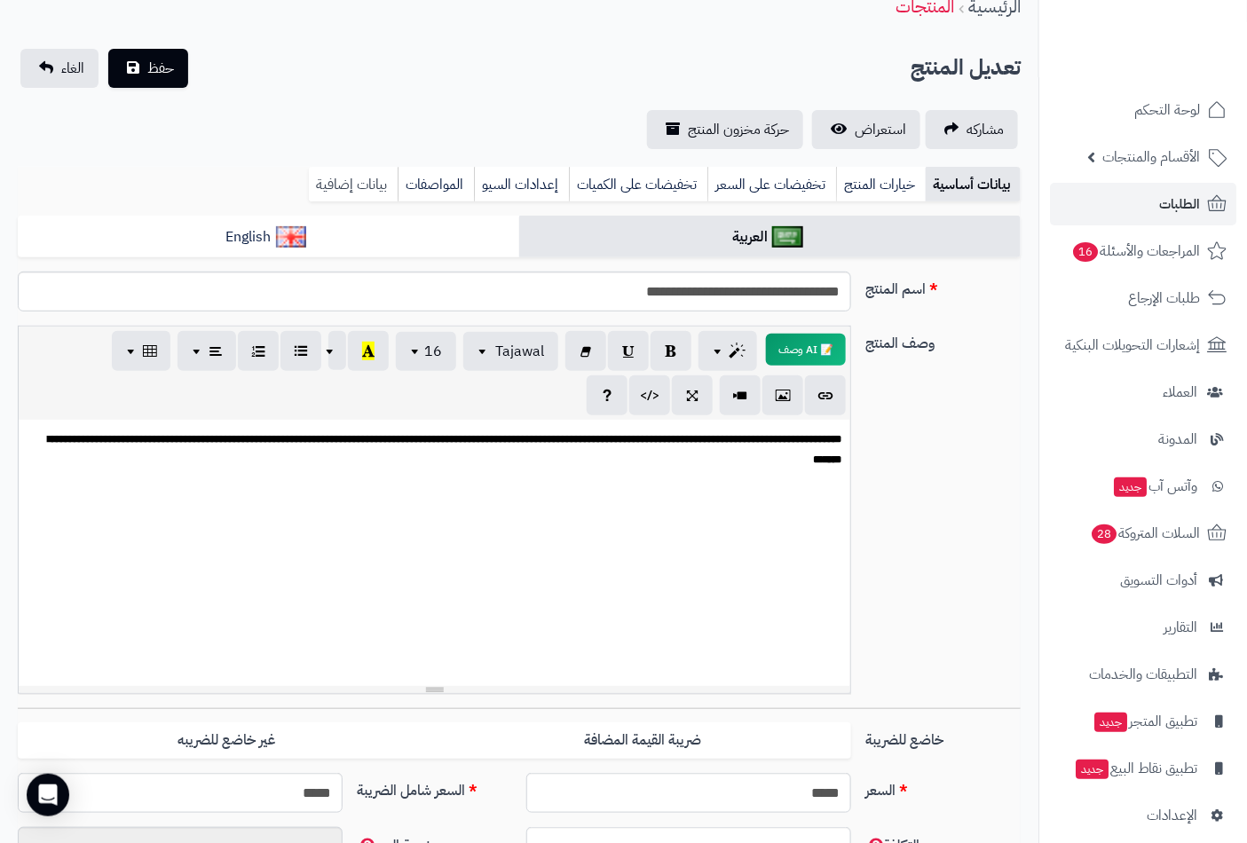
type input "*"
click at [327, 187] on link "بيانات إضافية" at bounding box center [353, 184] width 89 height 35
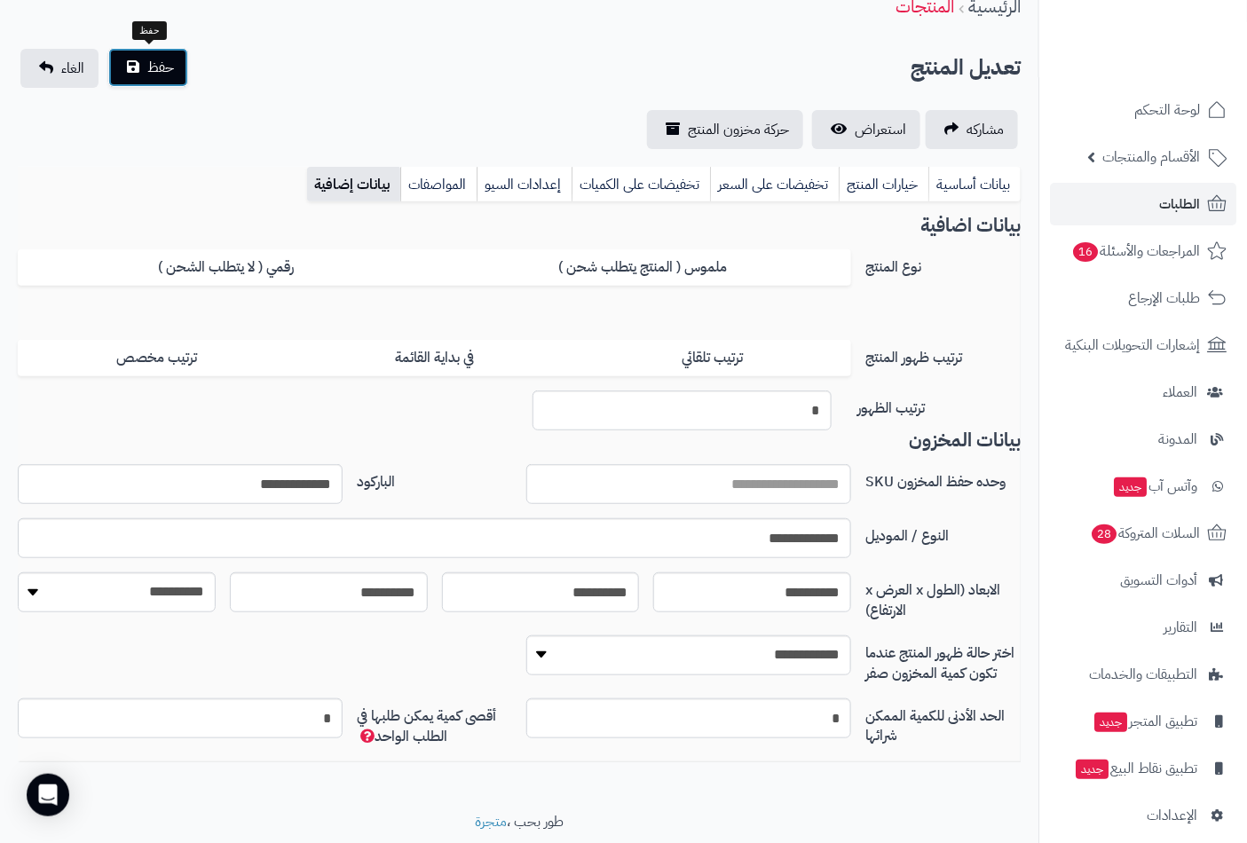
click at [149, 60] on span "حفظ" at bounding box center [160, 67] width 27 height 21
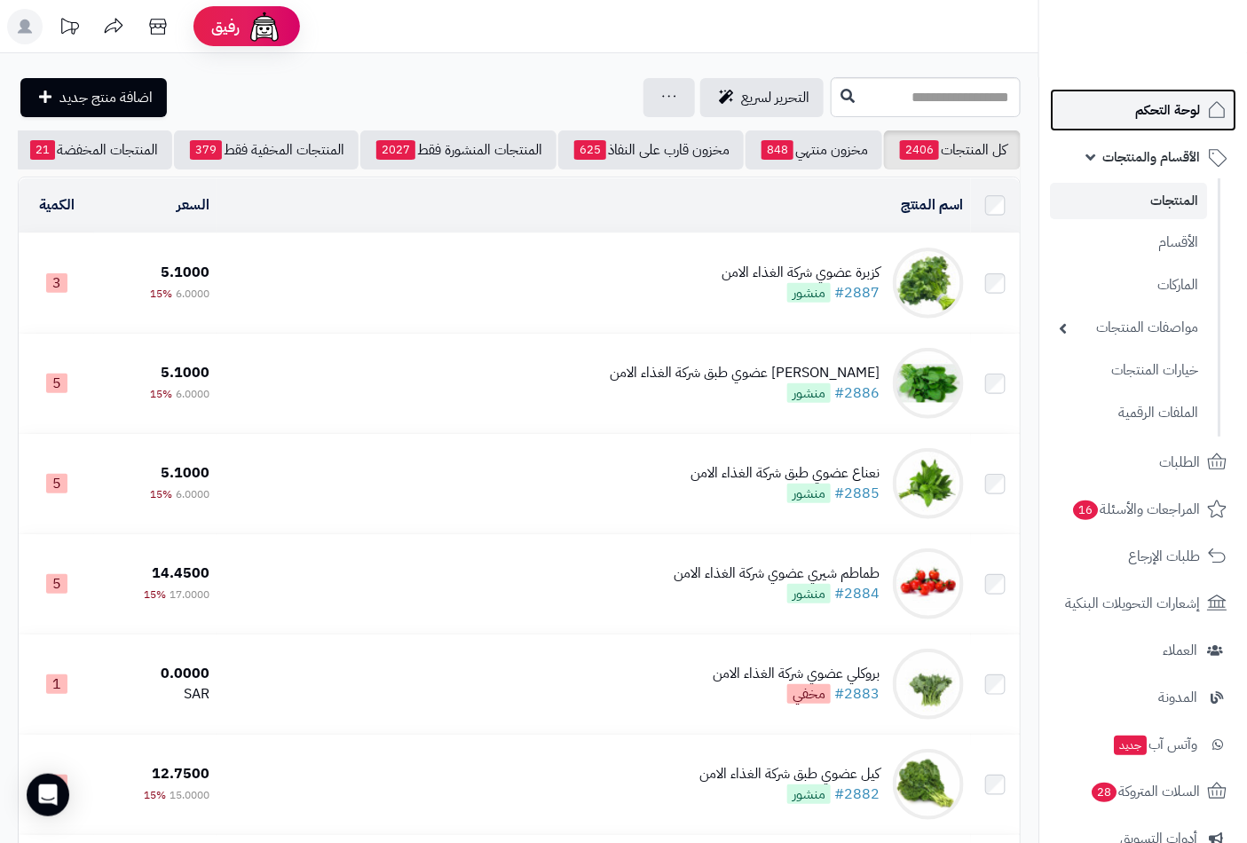
click at [1168, 101] on span "لوحة التحكم" at bounding box center [1167, 110] width 65 height 25
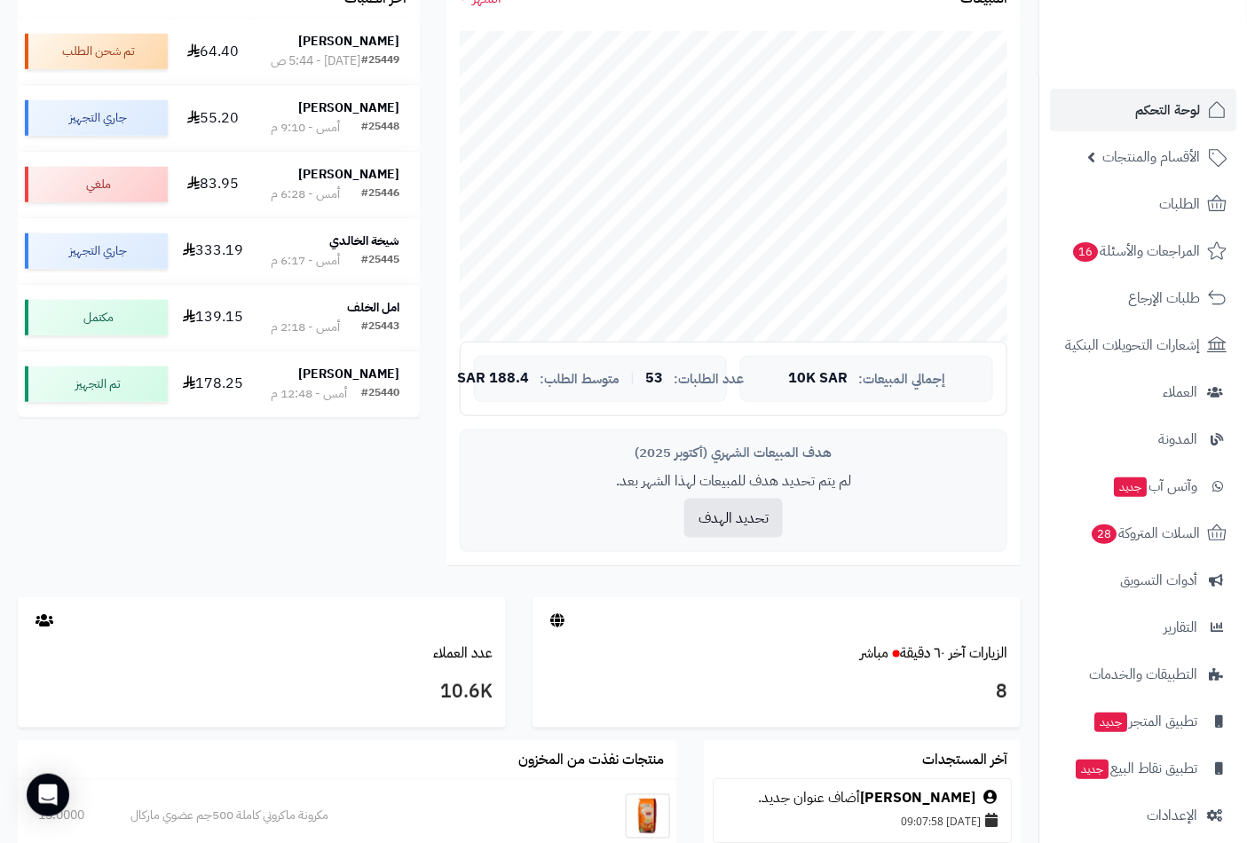
scroll to position [492, 0]
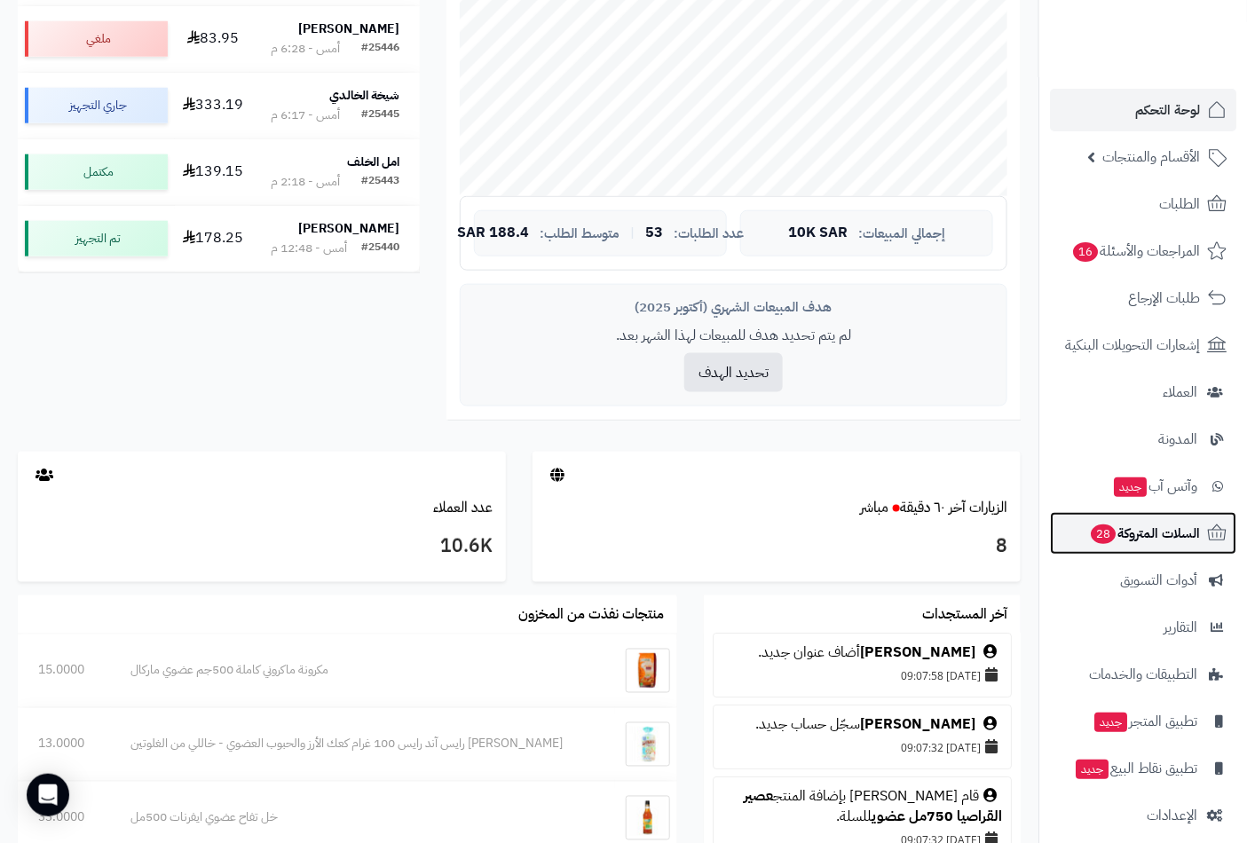
click at [1164, 526] on span "السلات المتروكة 28" at bounding box center [1144, 533] width 111 height 25
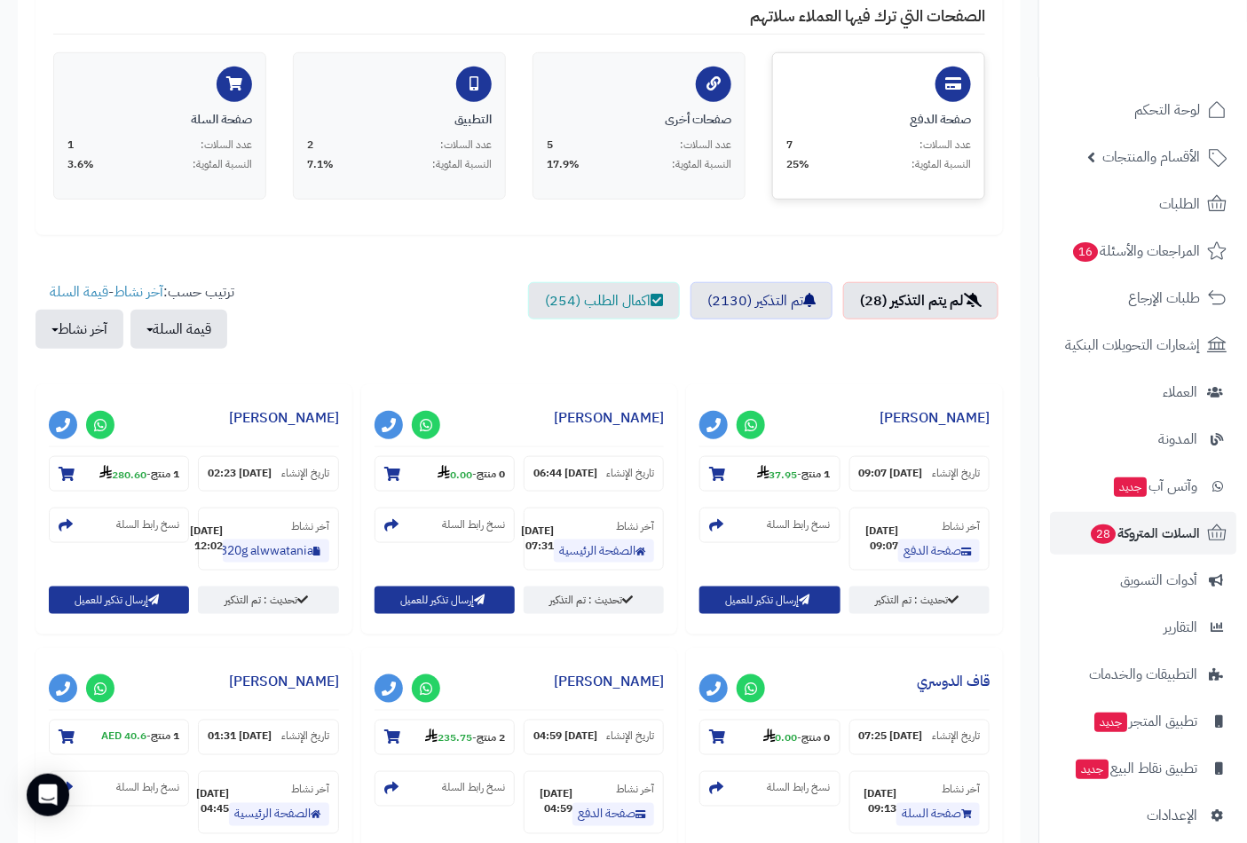
scroll to position [411, 0]
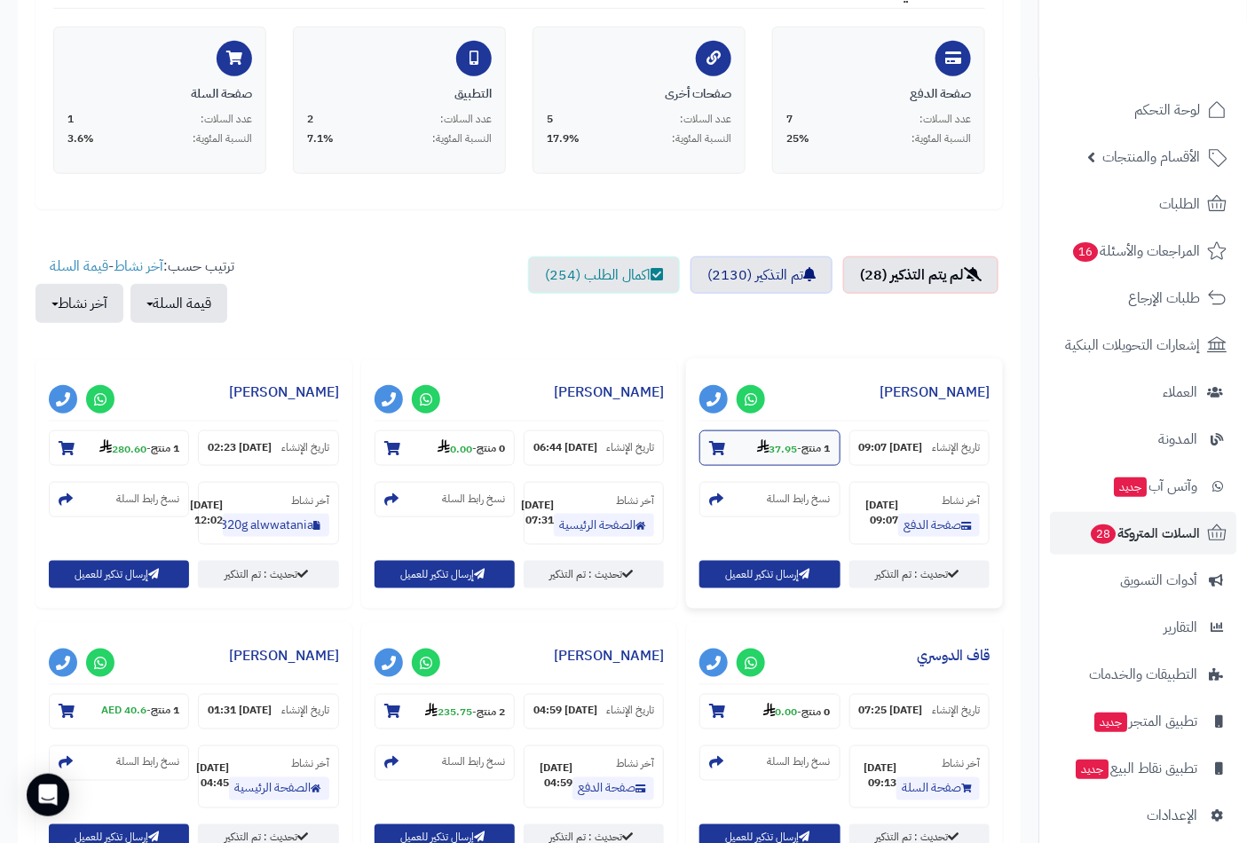
click at [715, 448] on icon at bounding box center [717, 448] width 16 height 14
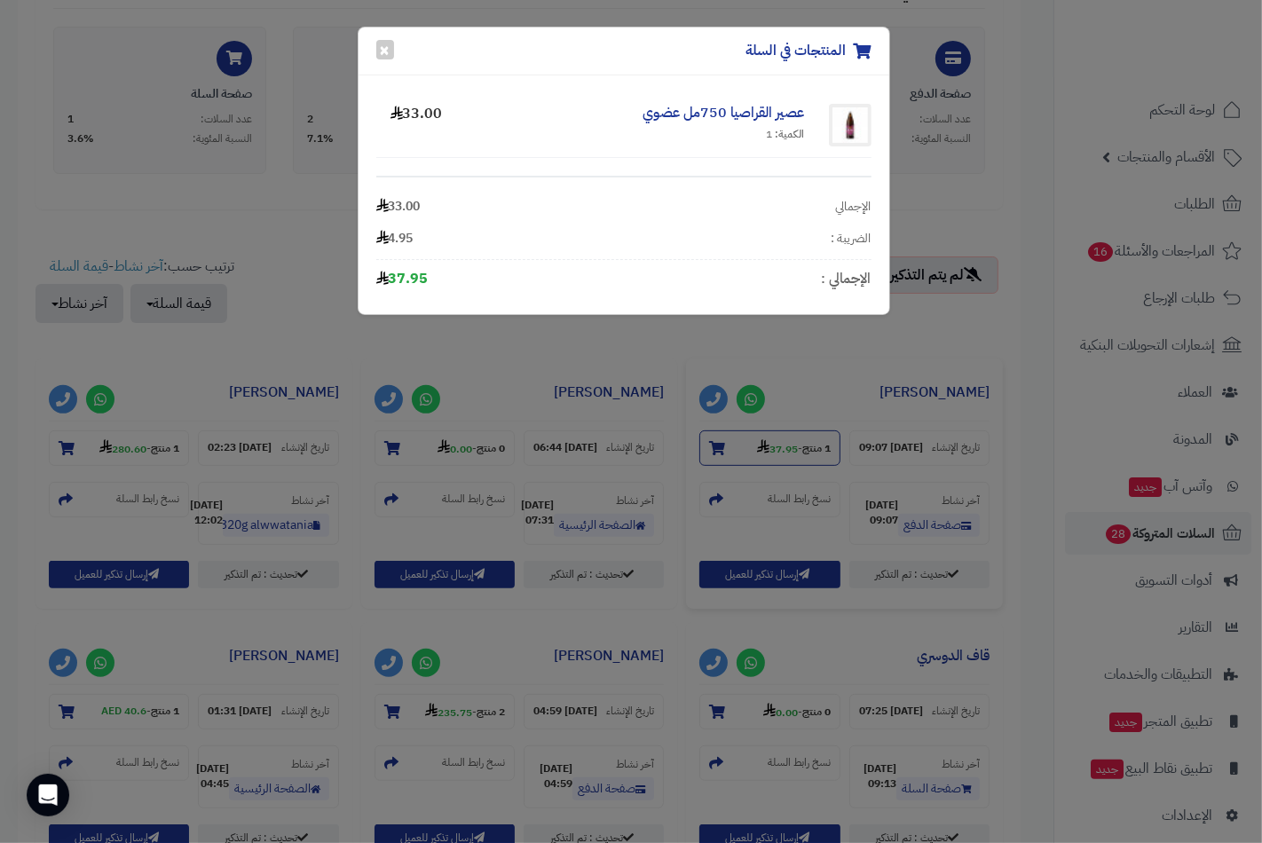
click at [715, 448] on div "المنتجات في السلة × عصير القراصيا 750مل عضوي الكمية: 1 33.00 الإجمالي 33.00 الض…" at bounding box center [631, 421] width 1262 height 843
